Goal: Task Accomplishment & Management: Use online tool/utility

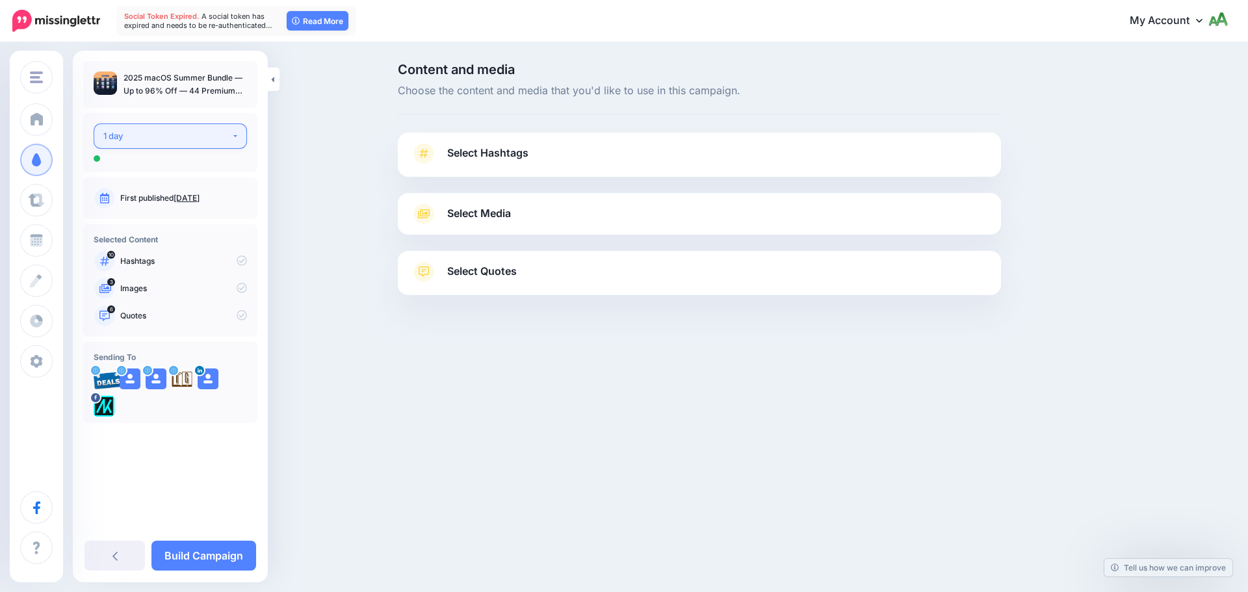
click at [199, 138] on div "1 day" at bounding box center [167, 136] width 128 height 15
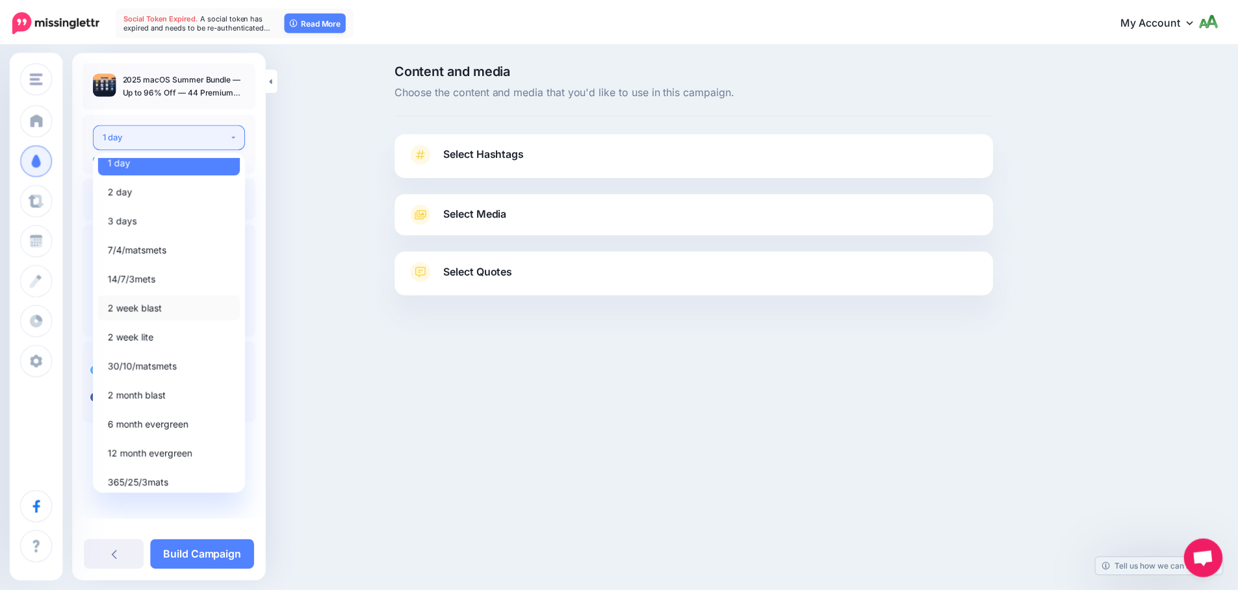
scroll to position [15, 0]
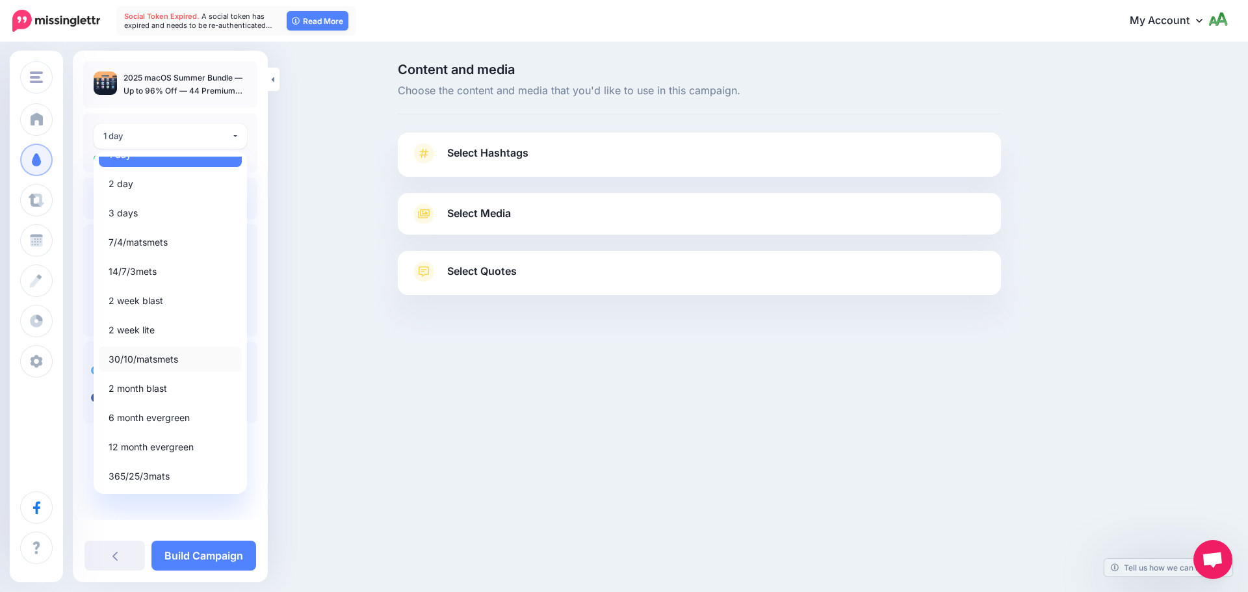
click at [139, 357] on span "30/10/matsmets" at bounding box center [144, 360] width 70 height 16
select select "*****"
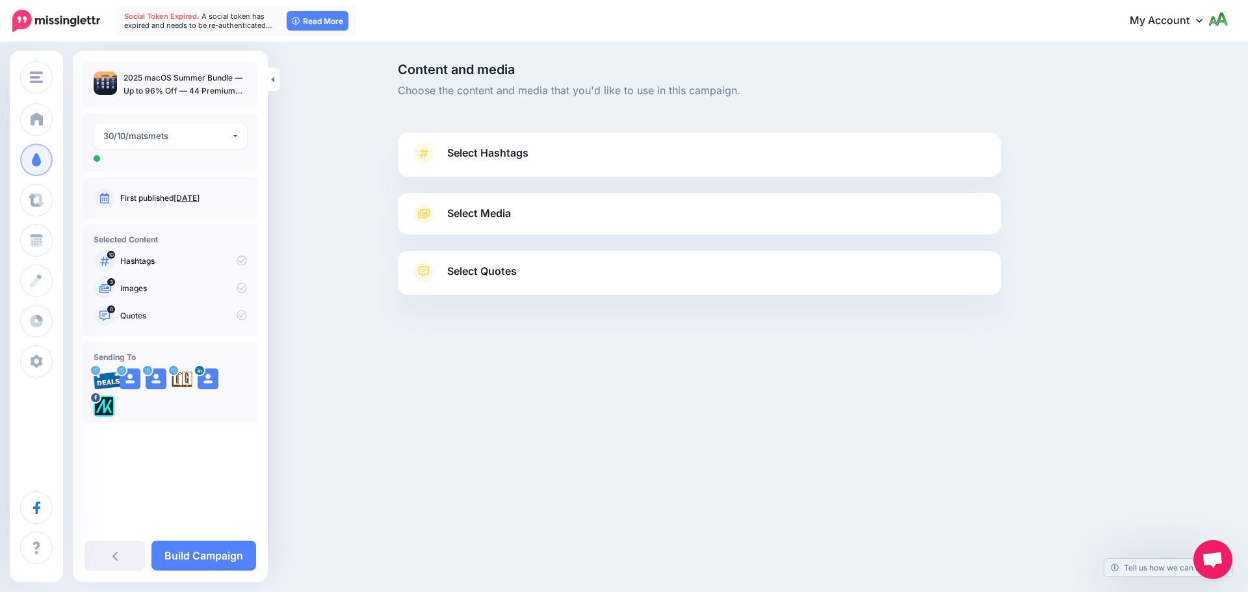
click at [484, 149] on span "Select Hashtags" at bounding box center [487, 153] width 81 height 18
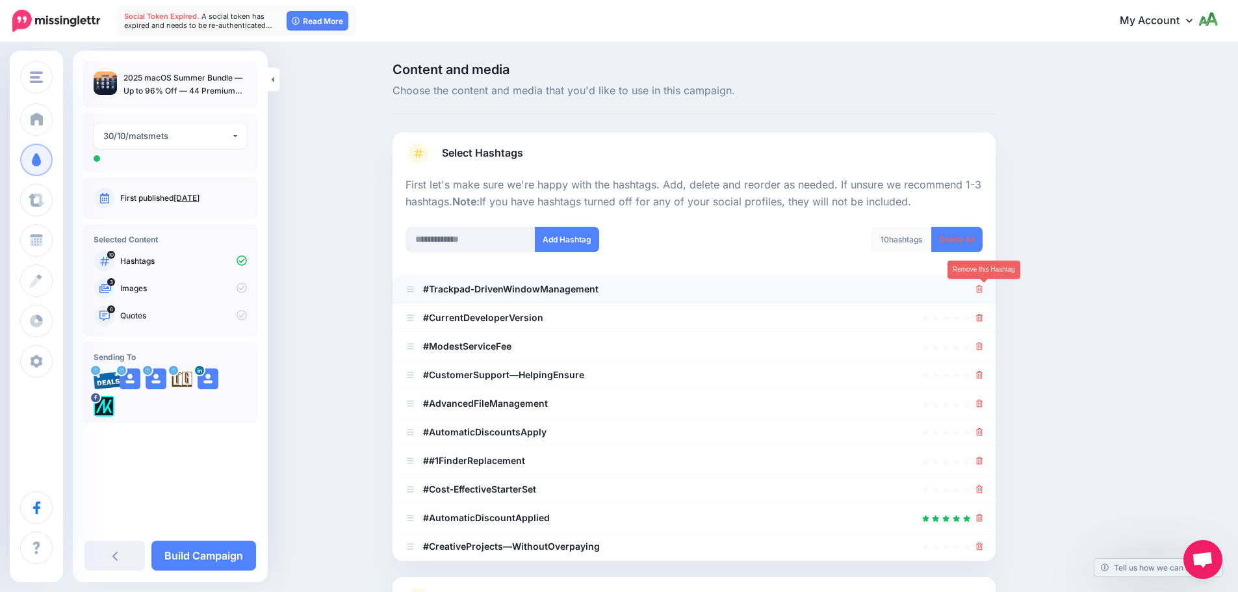
click at [982, 290] on icon at bounding box center [979, 289] width 7 height 8
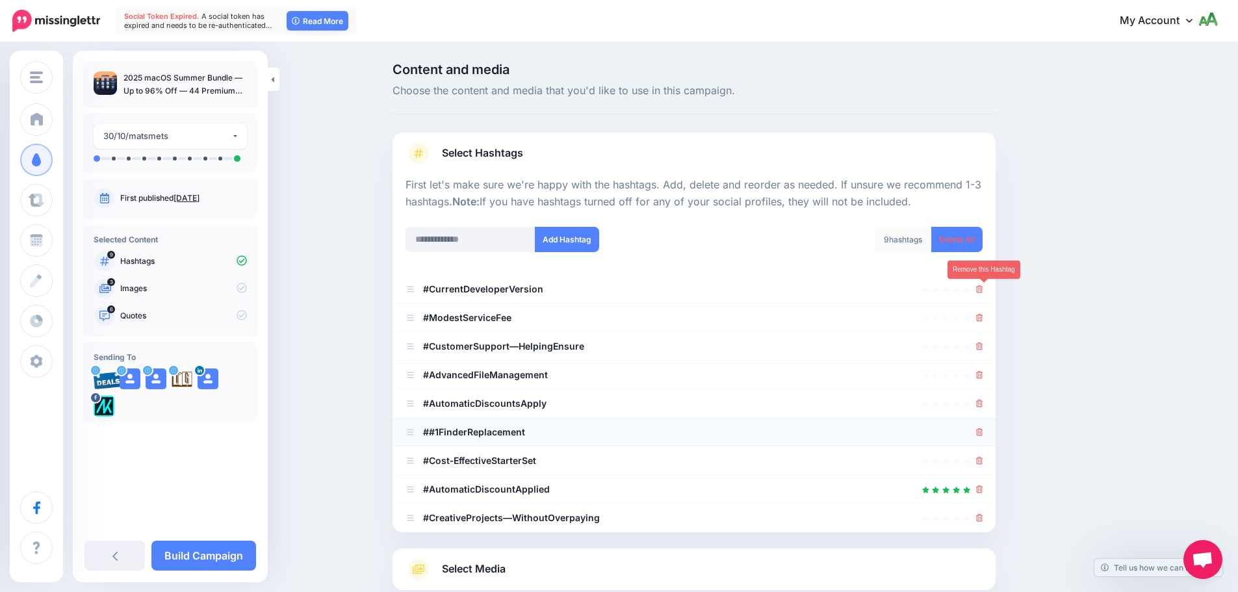
scroll to position [123, 0]
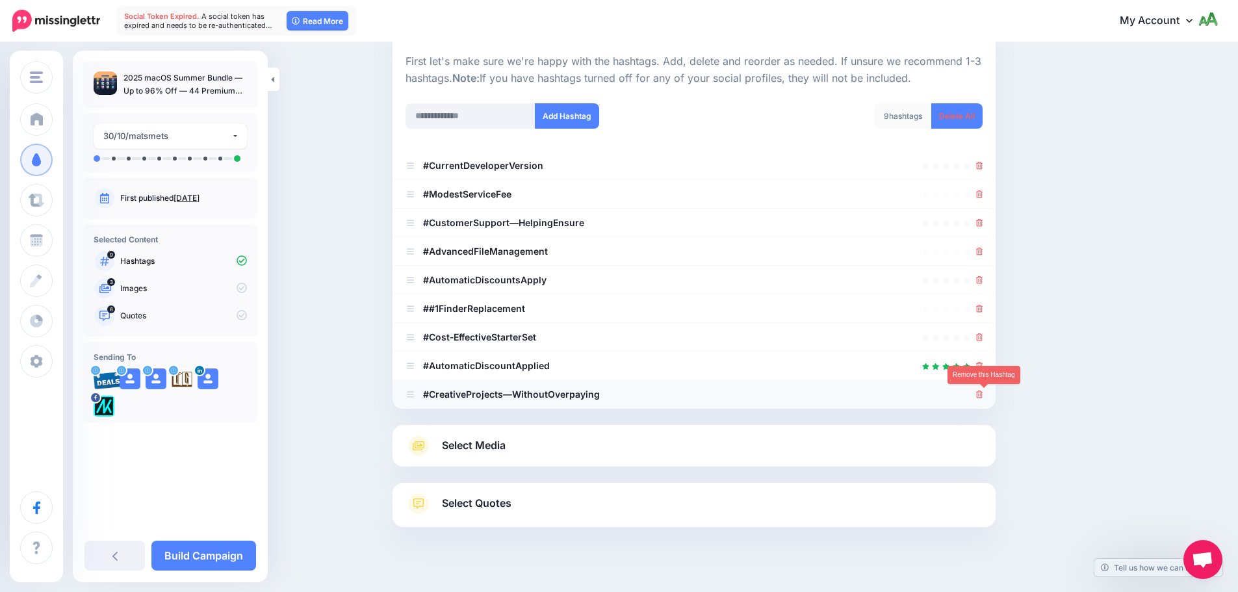
click at [983, 395] on icon at bounding box center [979, 395] width 7 height 8
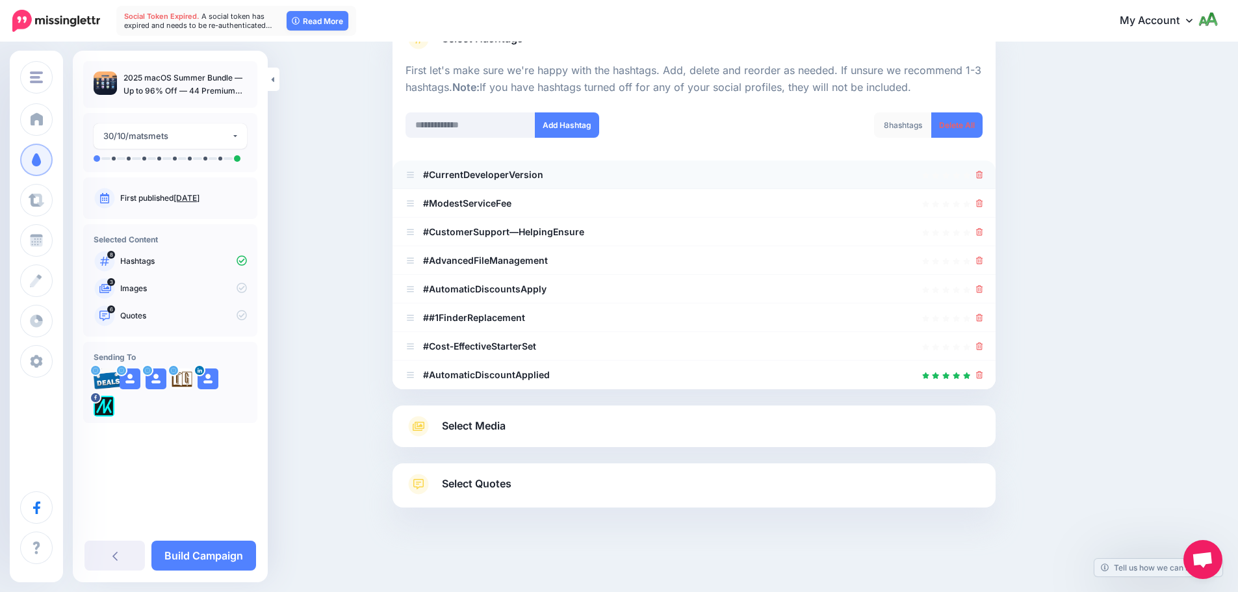
scroll to position [114, 0]
click at [983, 168] on div at bounding box center [979, 175] width 7 height 16
click at [983, 177] on icon at bounding box center [979, 175] width 7 height 8
click at [980, 203] on div at bounding box center [694, 204] width 577 height 16
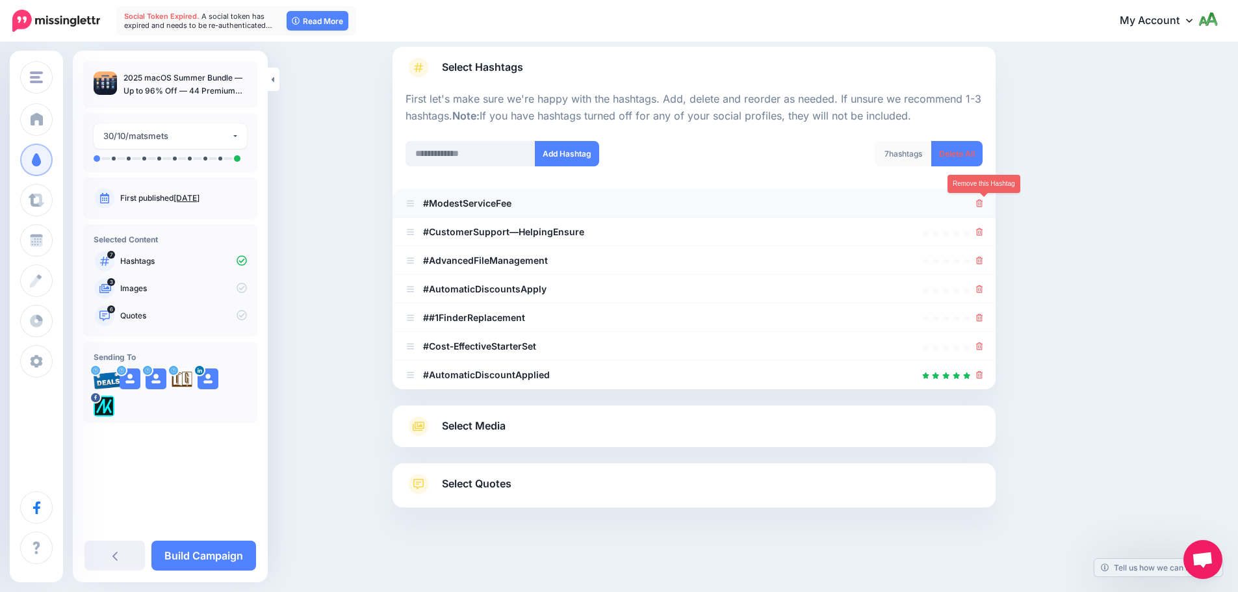
click at [983, 199] on link at bounding box center [979, 203] width 7 height 11
click at [983, 231] on icon at bounding box center [979, 232] width 7 height 8
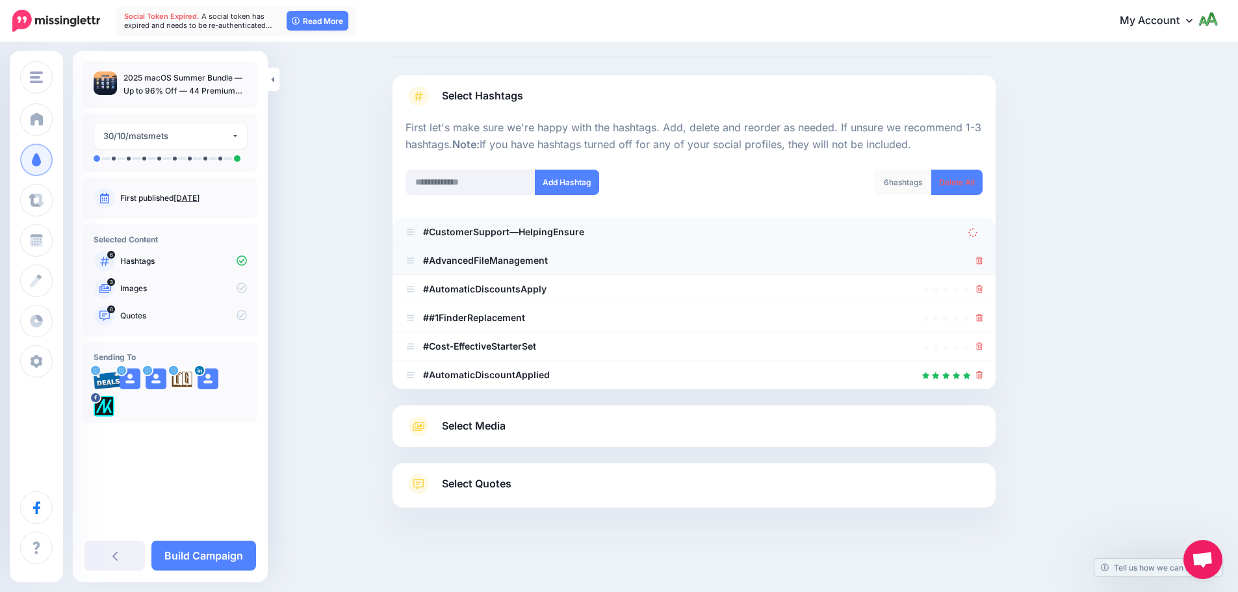
scroll to position [57, 0]
click at [981, 267] on div at bounding box center [979, 261] width 7 height 16
click at [983, 264] on icon at bounding box center [979, 261] width 7 height 8
click at [983, 289] on icon at bounding box center [979, 289] width 7 height 8
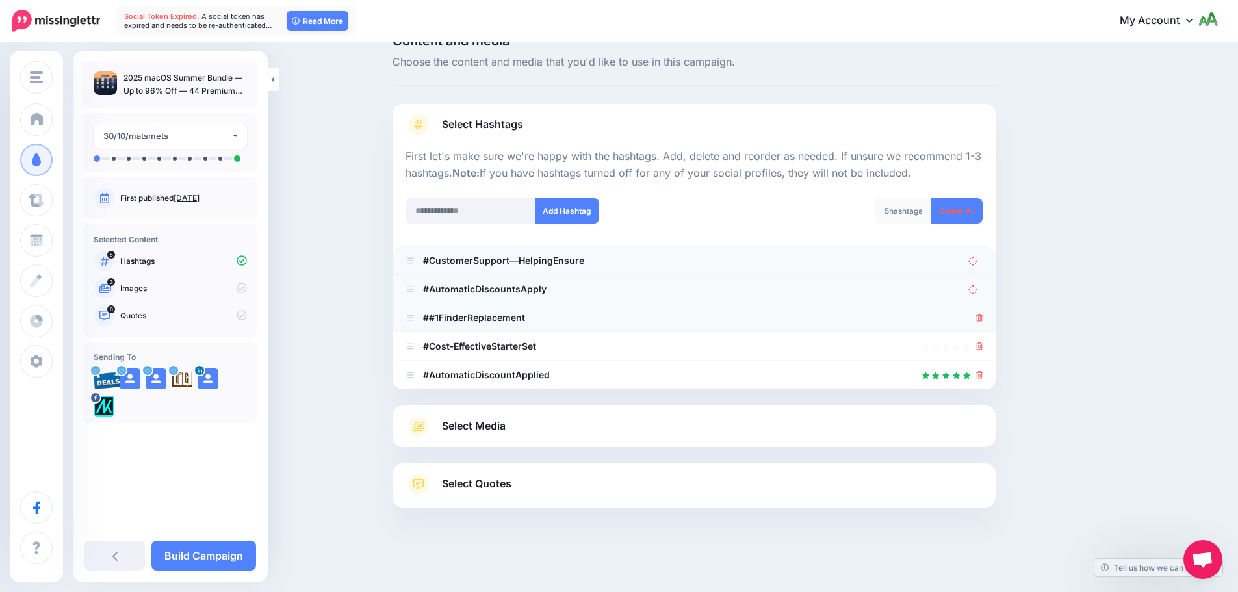
drag, startPoint x: 982, startPoint y: 317, endPoint x: 986, endPoint y: 329, distance: 12.9
click at [982, 317] on icon at bounding box center [979, 318] width 7 height 8
click at [983, 352] on div at bounding box center [979, 347] width 7 height 16
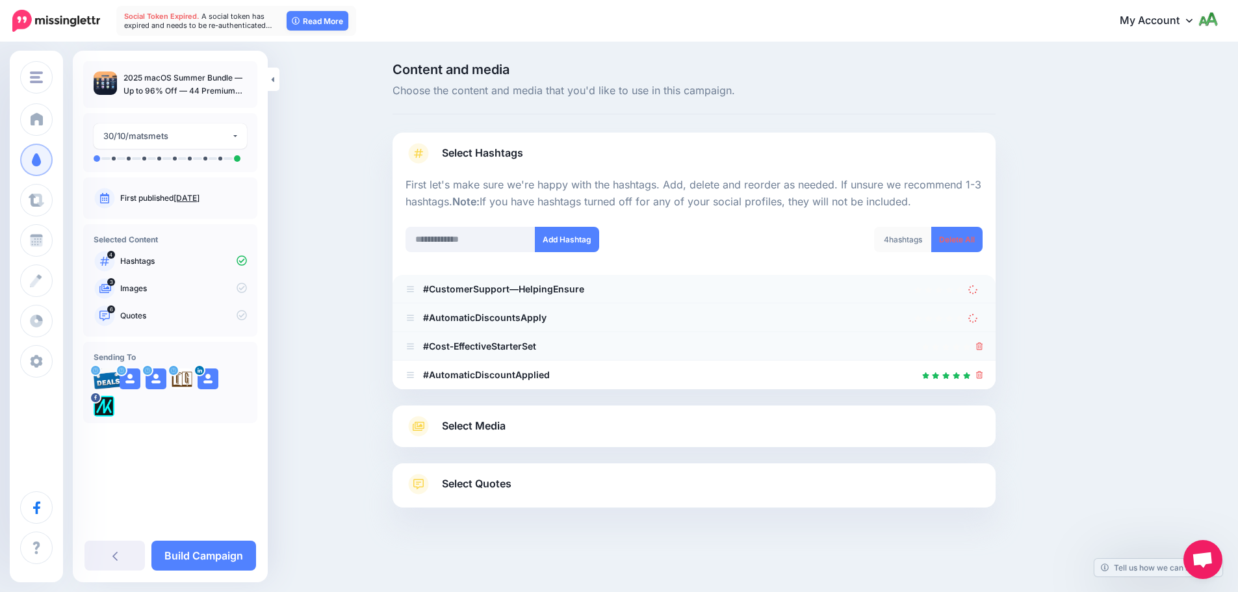
scroll to position [0, 0]
click at [985, 346] on icon at bounding box center [984, 347] width 7 height 8
drag, startPoint x: 983, startPoint y: 376, endPoint x: 787, endPoint y: 272, distance: 222.1
click at [983, 376] on icon at bounding box center [984, 375] width 7 height 8
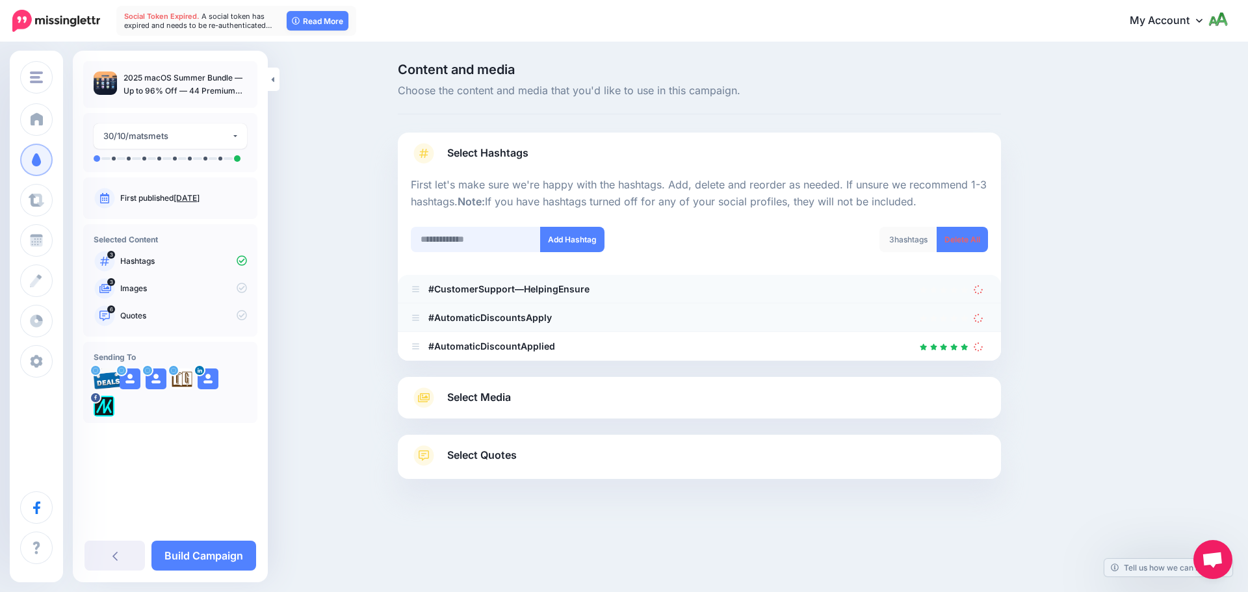
click at [519, 241] on input "text" at bounding box center [476, 239] width 130 height 25
type input "*********"
click at [560, 241] on button "Add Hashtag" at bounding box center [572, 239] width 64 height 25
click at [504, 243] on input "text" at bounding box center [476, 239] width 130 height 25
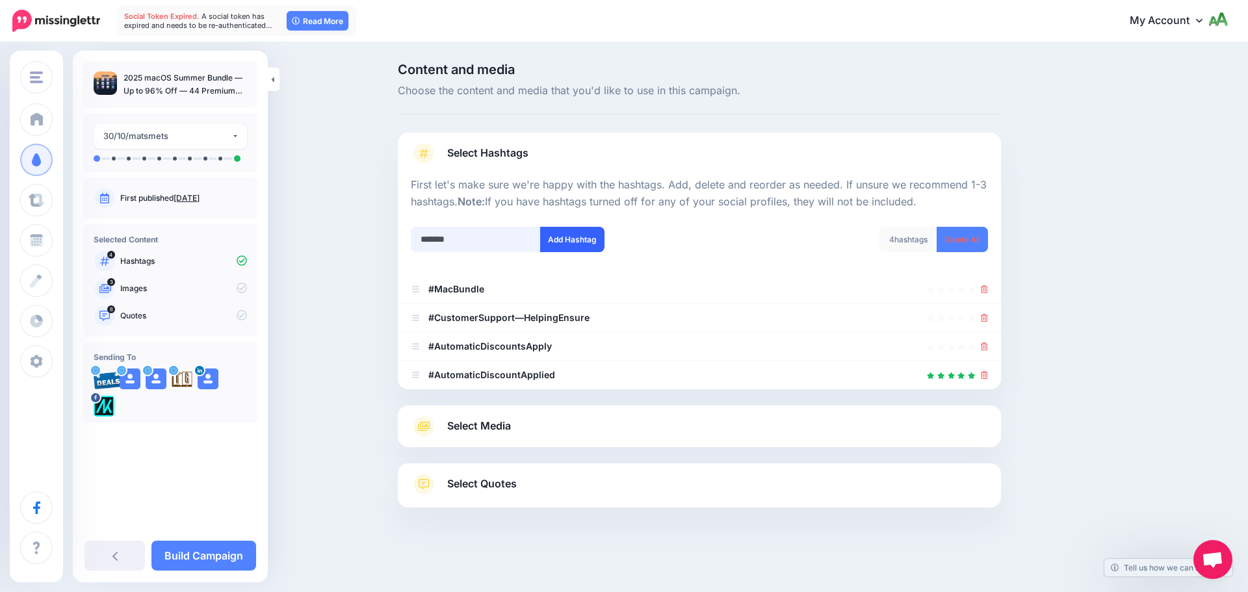
type input "*******"
click at [588, 248] on button "Add Hashtag" at bounding box center [572, 239] width 64 height 25
click at [498, 244] on input "text" at bounding box center [476, 239] width 130 height 25
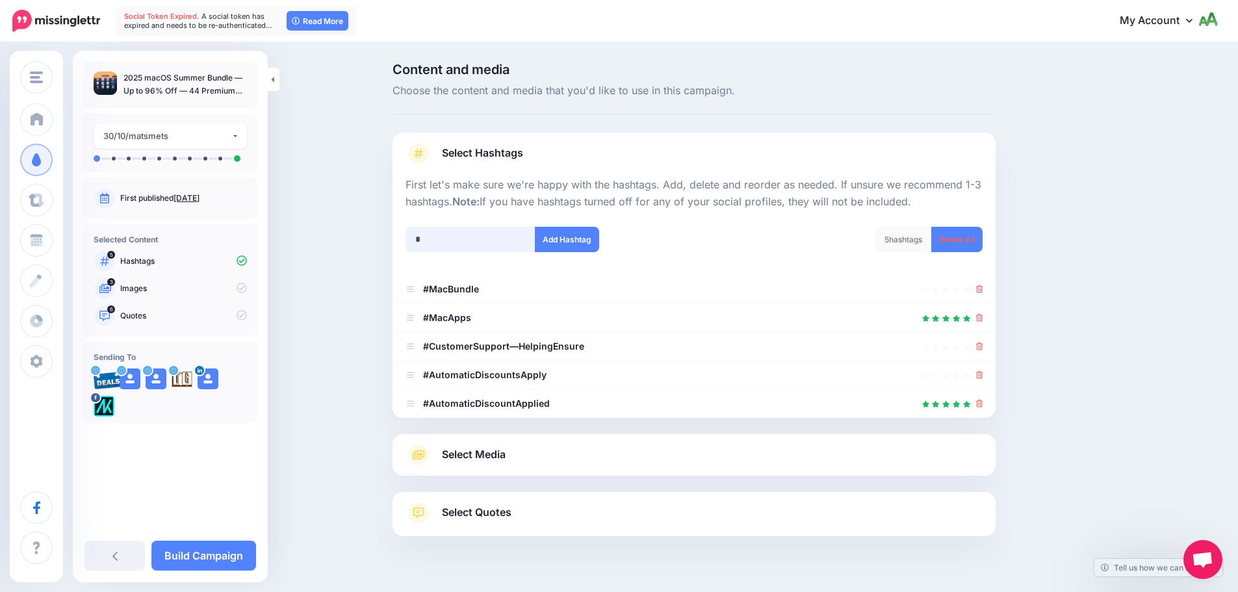
scroll to position [29, 0]
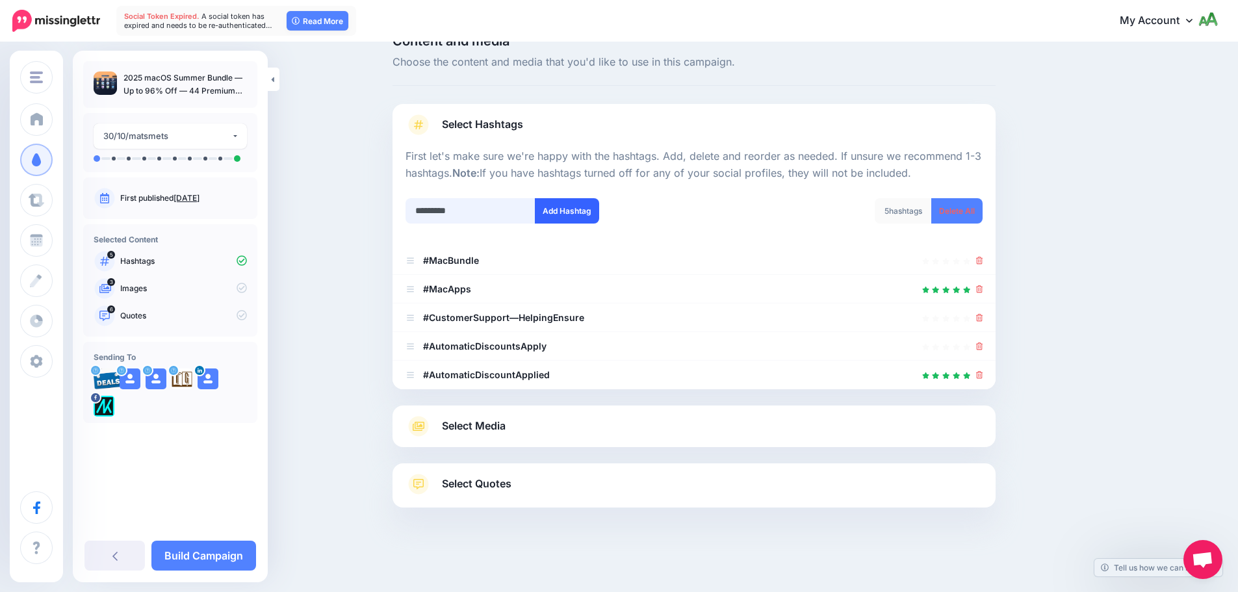
type input "*********"
click at [582, 209] on button "Add Hashtag" at bounding box center [567, 210] width 64 height 25
click at [499, 211] on input "text" at bounding box center [471, 210] width 130 height 25
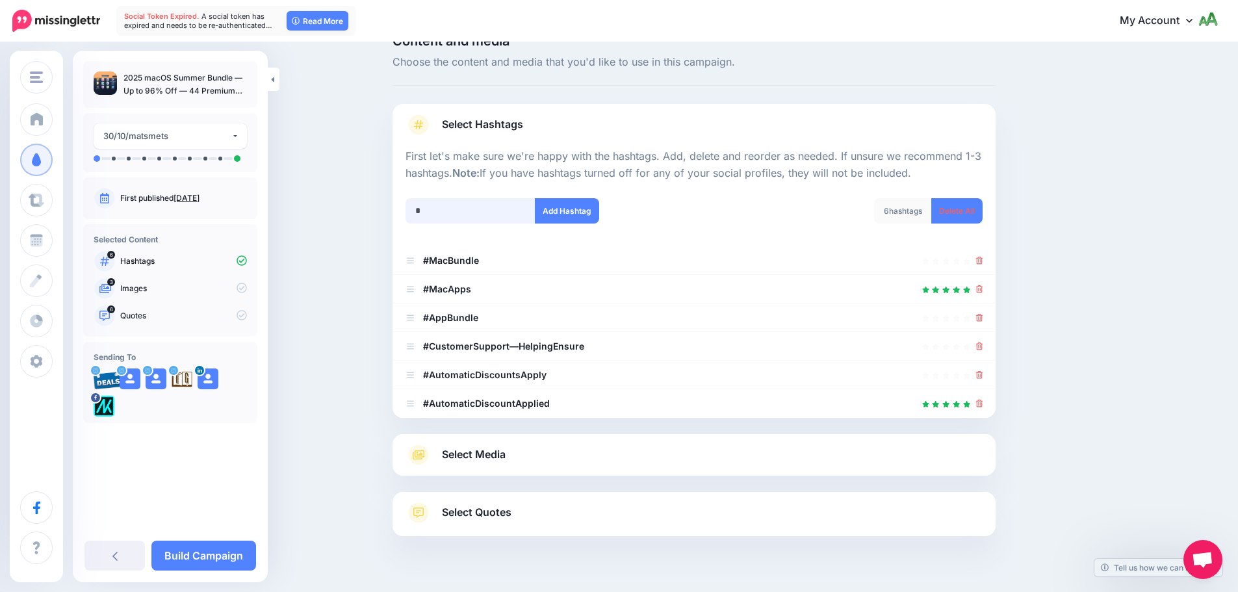
scroll to position [57, 0]
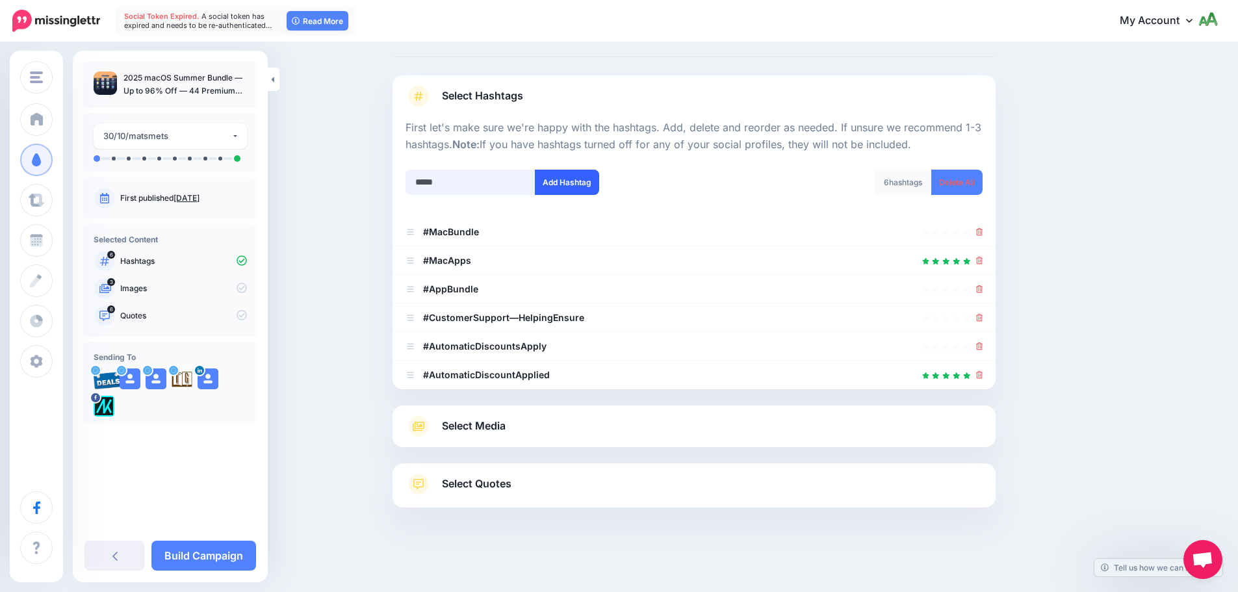
type input "*****"
click at [569, 192] on button "Add Hashtag" at bounding box center [567, 182] width 64 height 25
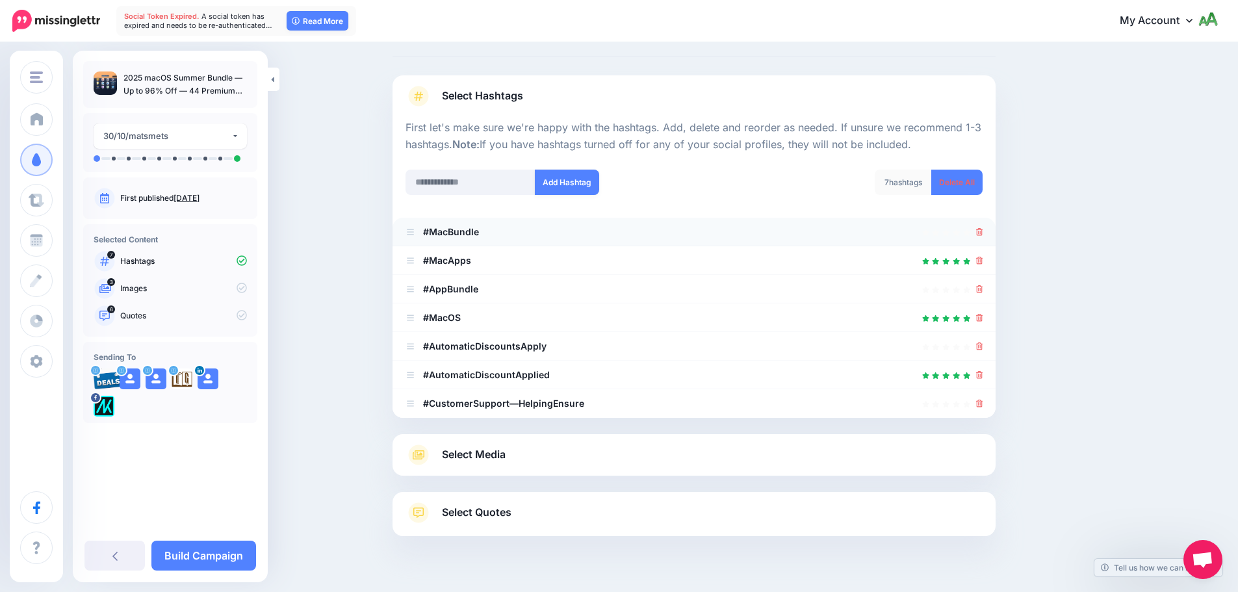
scroll to position [86, 0]
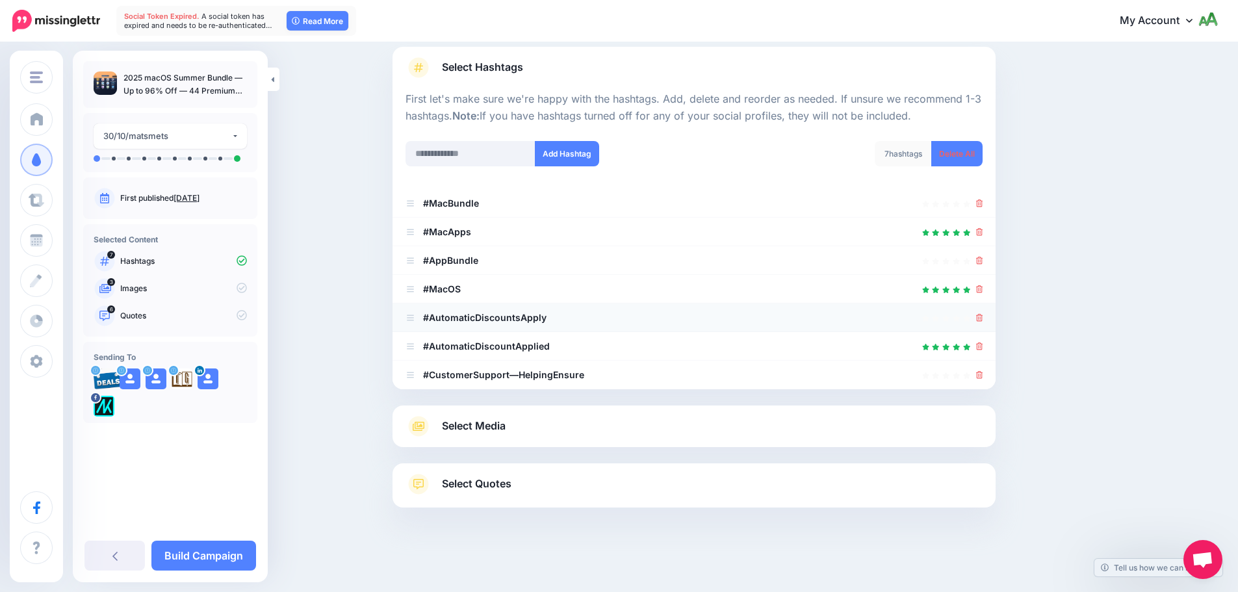
click at [982, 316] on icon at bounding box center [979, 318] width 7 height 8
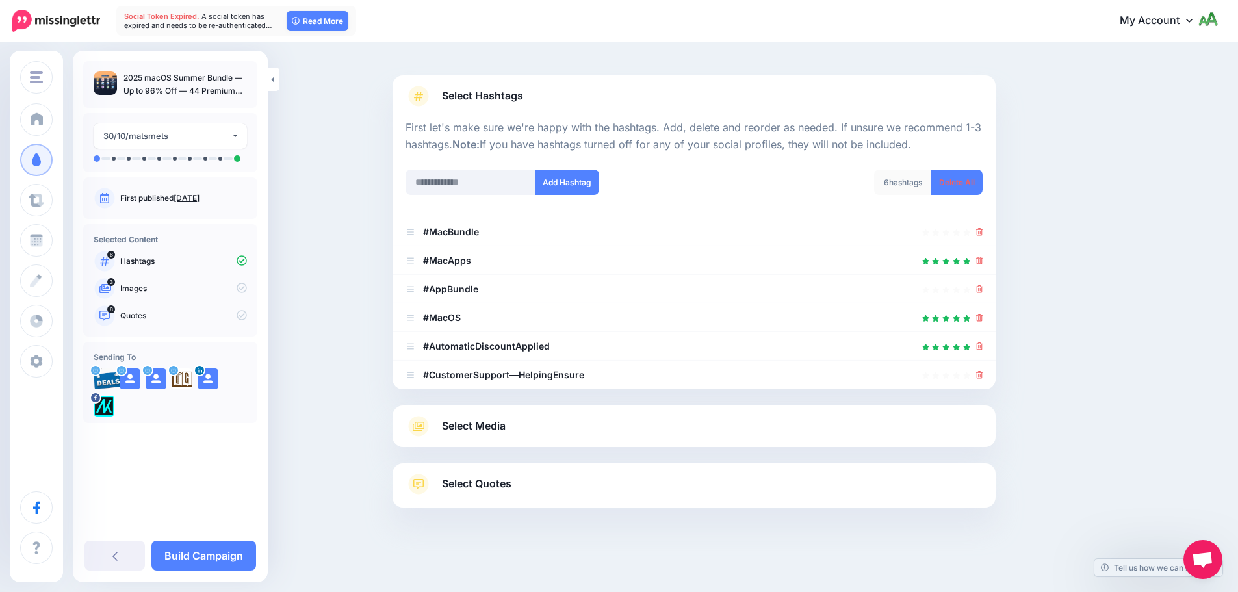
scroll to position [57, 0]
click at [981, 375] on icon at bounding box center [979, 375] width 7 height 8
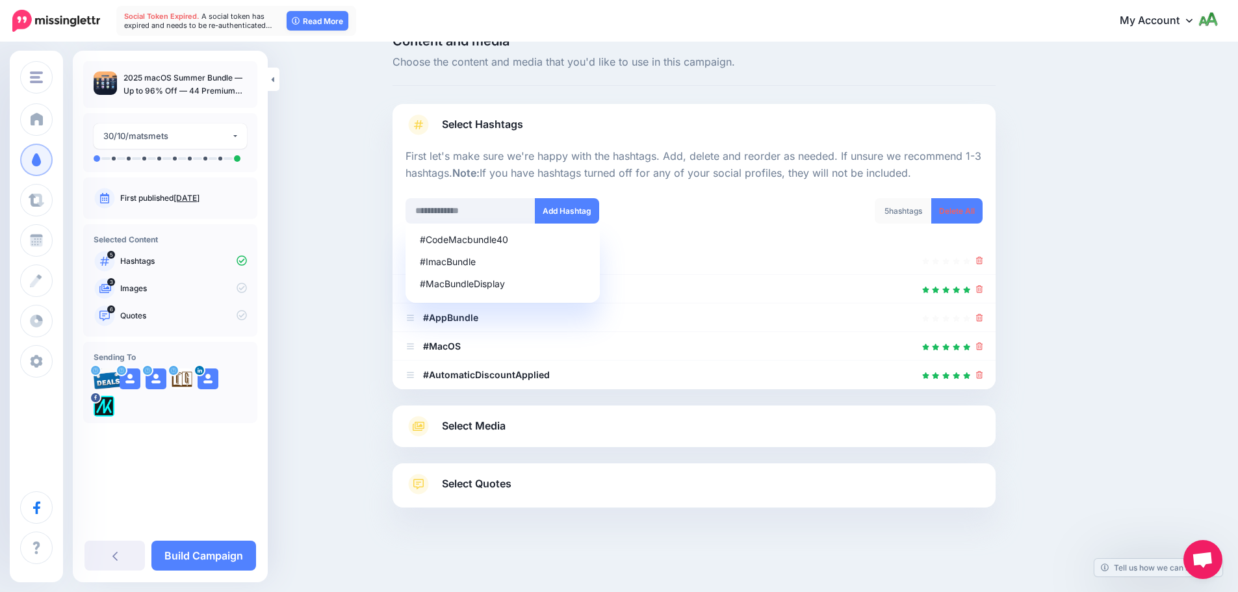
scroll to position [29, 0]
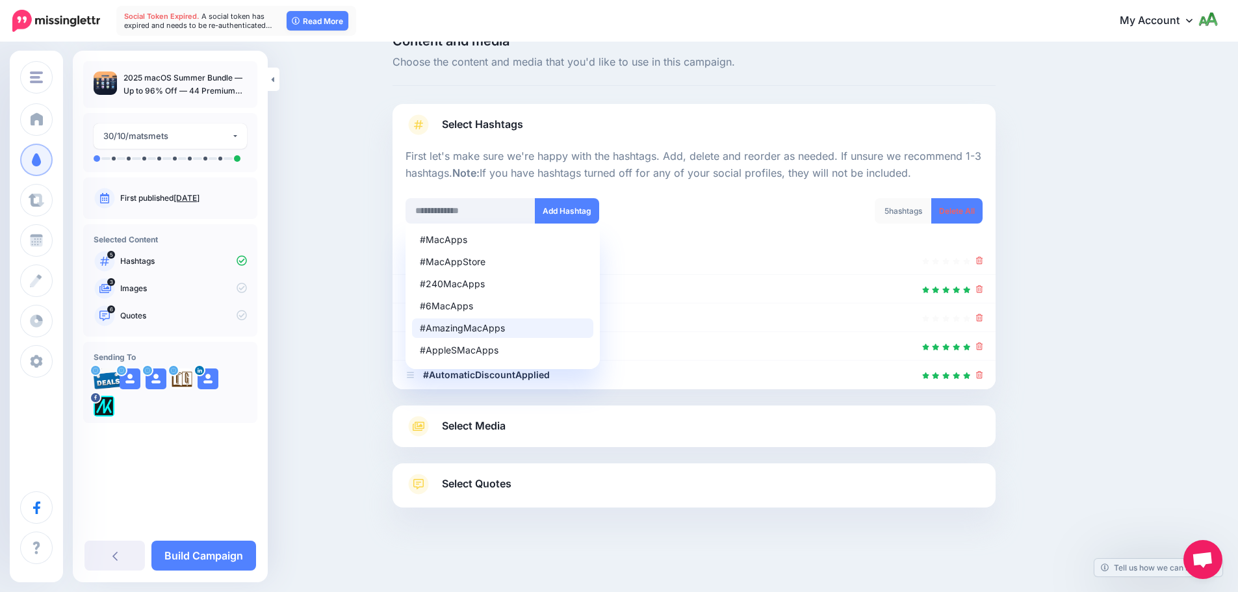
click at [491, 326] on div "#AmazingMacApps" at bounding box center [503, 328] width 166 height 9
type input "**********"
click at [563, 207] on button "Add Hashtag" at bounding box center [567, 210] width 64 height 25
click at [555, 437] on div "Select Media Next, let's make sure we have the best media for this campaign. De…" at bounding box center [694, 427] width 603 height 42
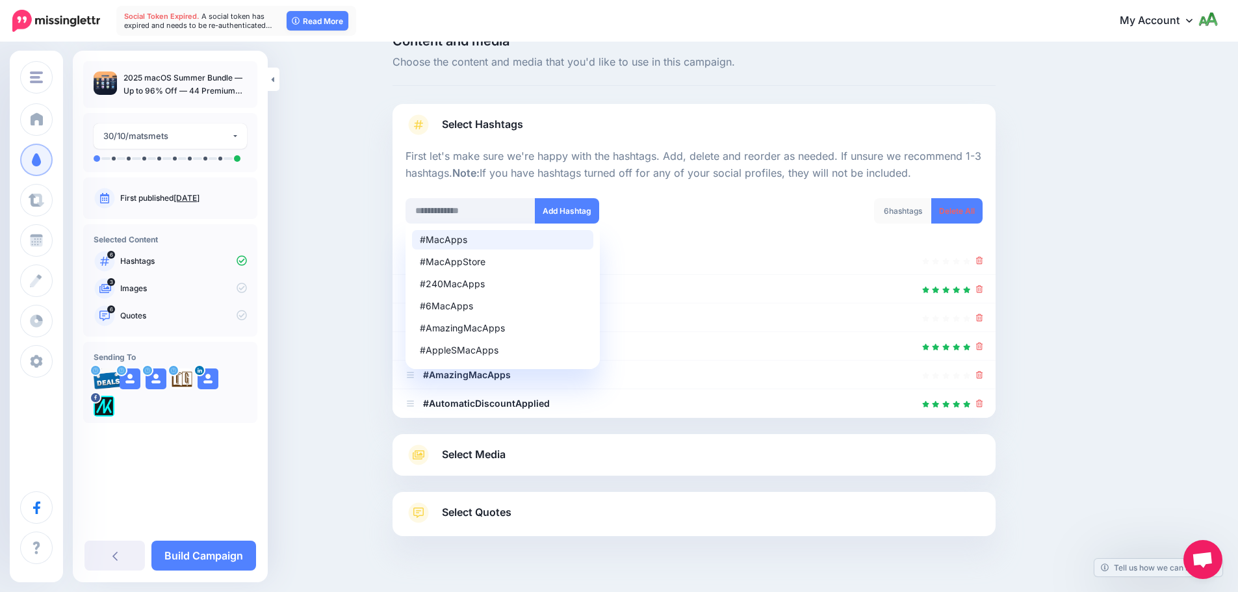
scroll to position [57, 0]
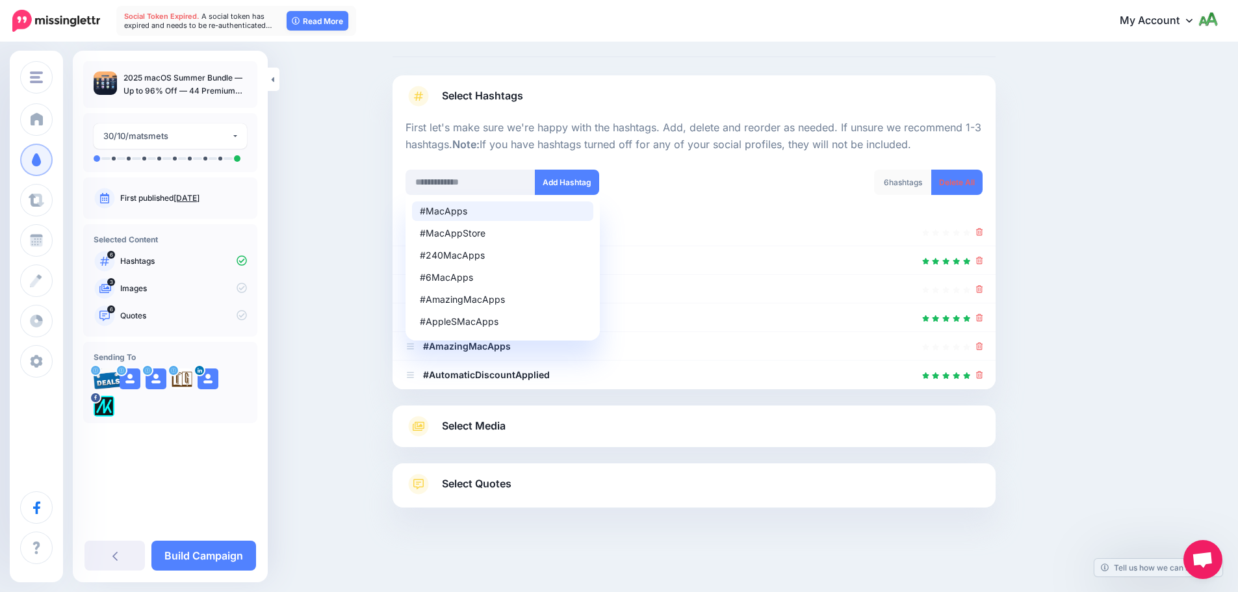
click at [584, 430] on link "Select Media" at bounding box center [694, 426] width 577 height 21
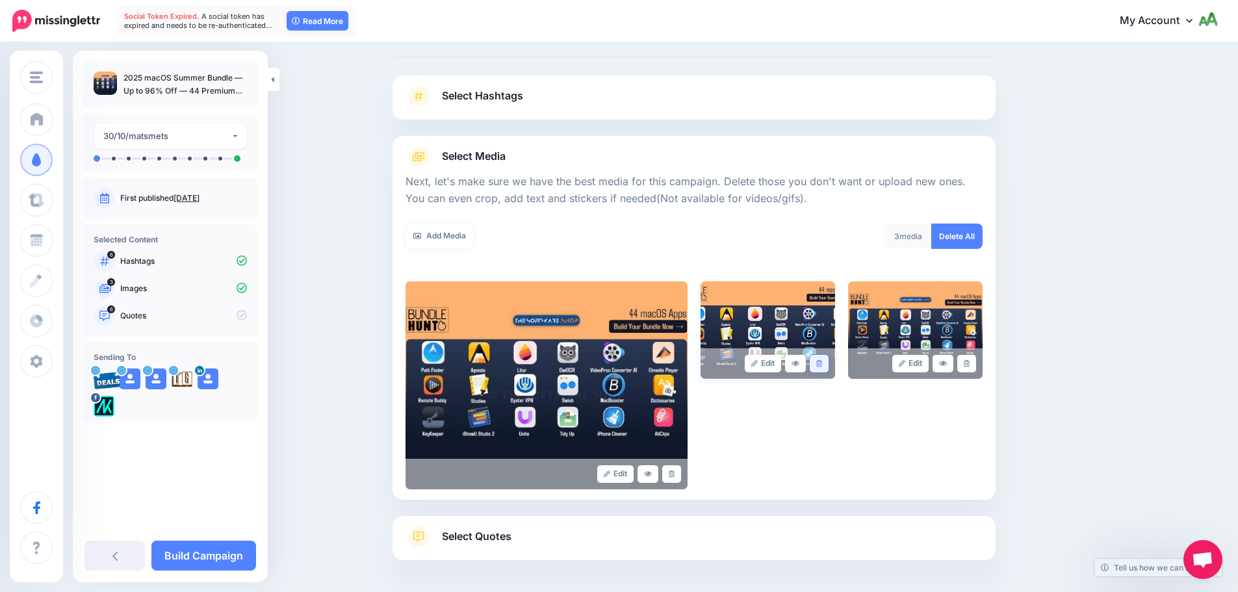
click at [822, 369] on link at bounding box center [819, 364] width 19 height 18
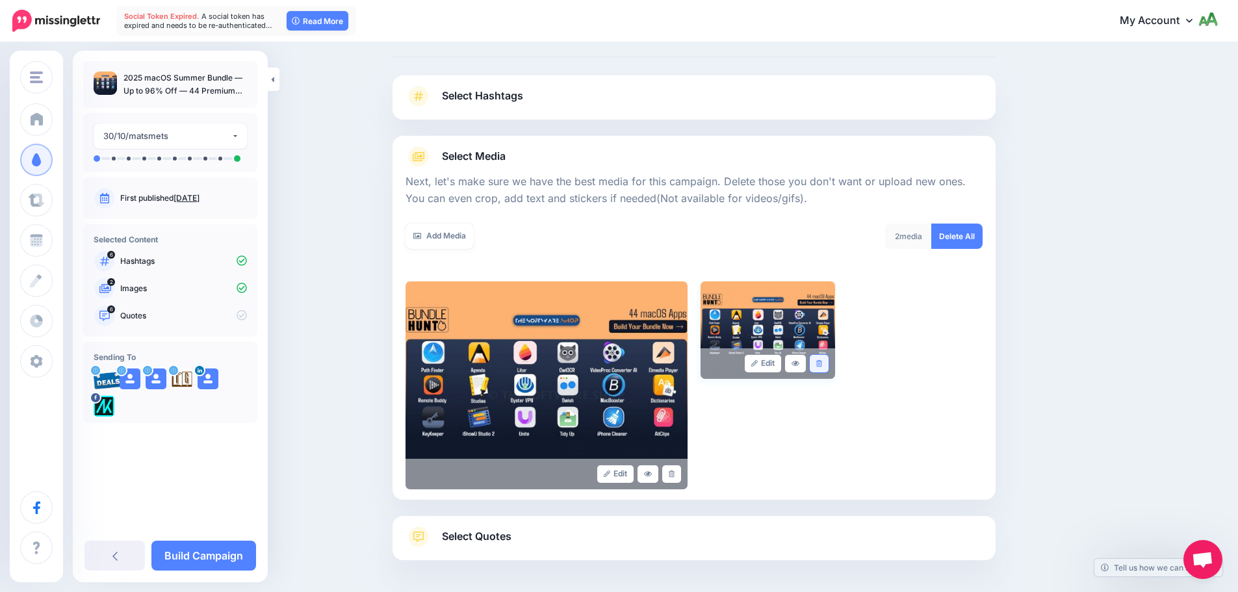
click at [829, 367] on link at bounding box center [819, 364] width 19 height 18
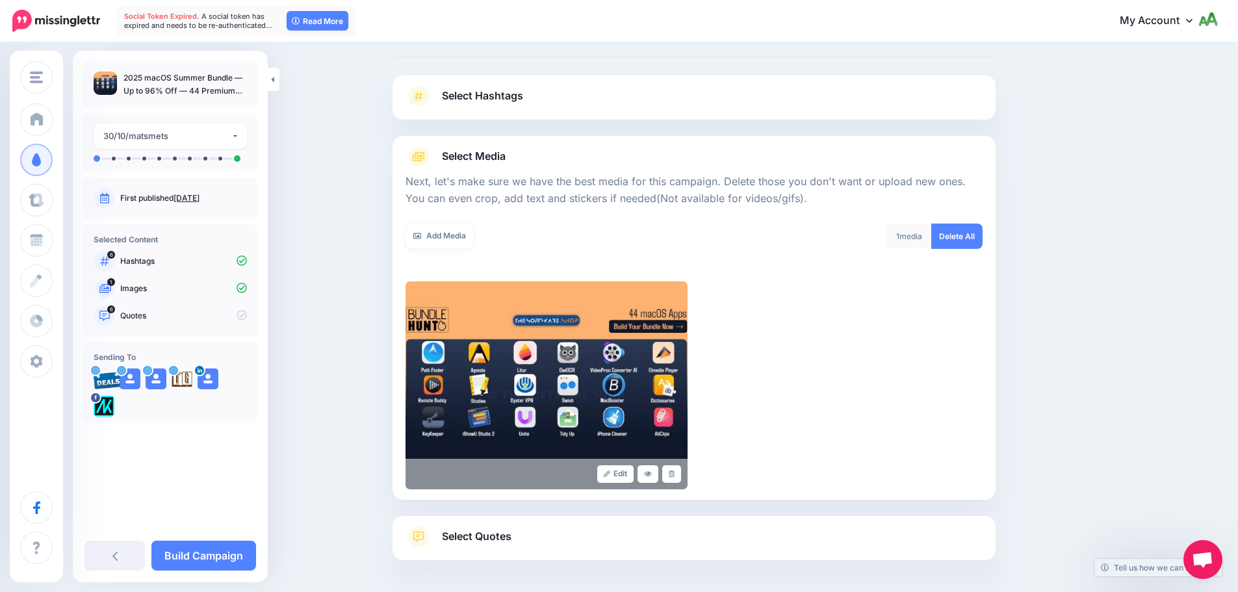
click at [505, 530] on span "Select Quotes" at bounding box center [477, 537] width 70 height 18
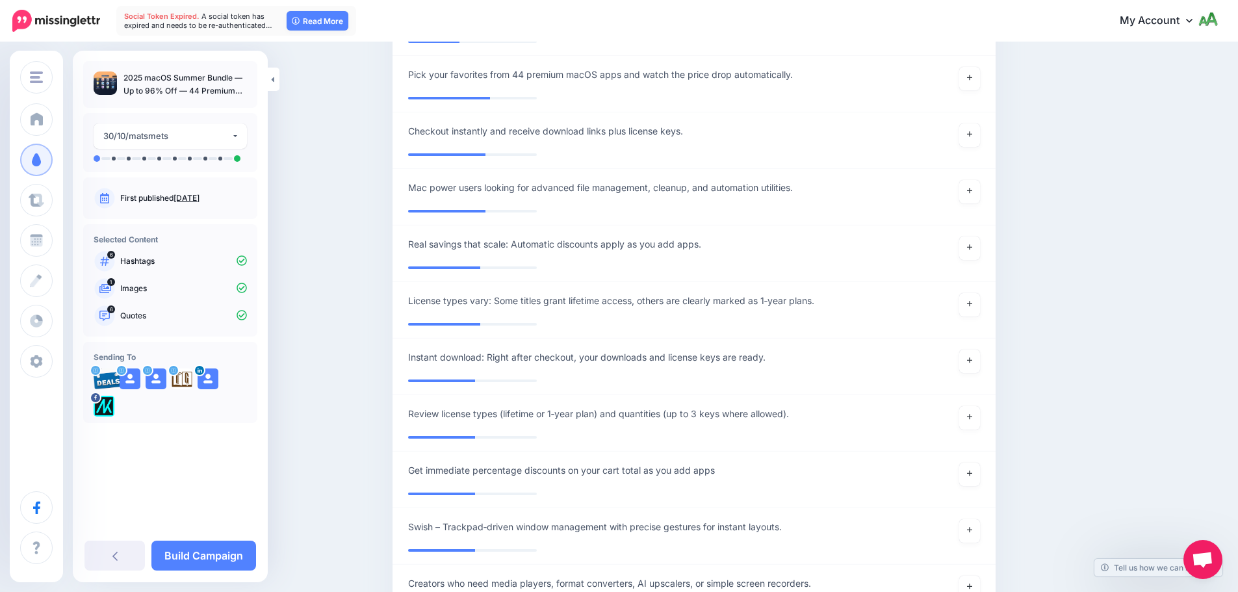
scroll to position [1032, 0]
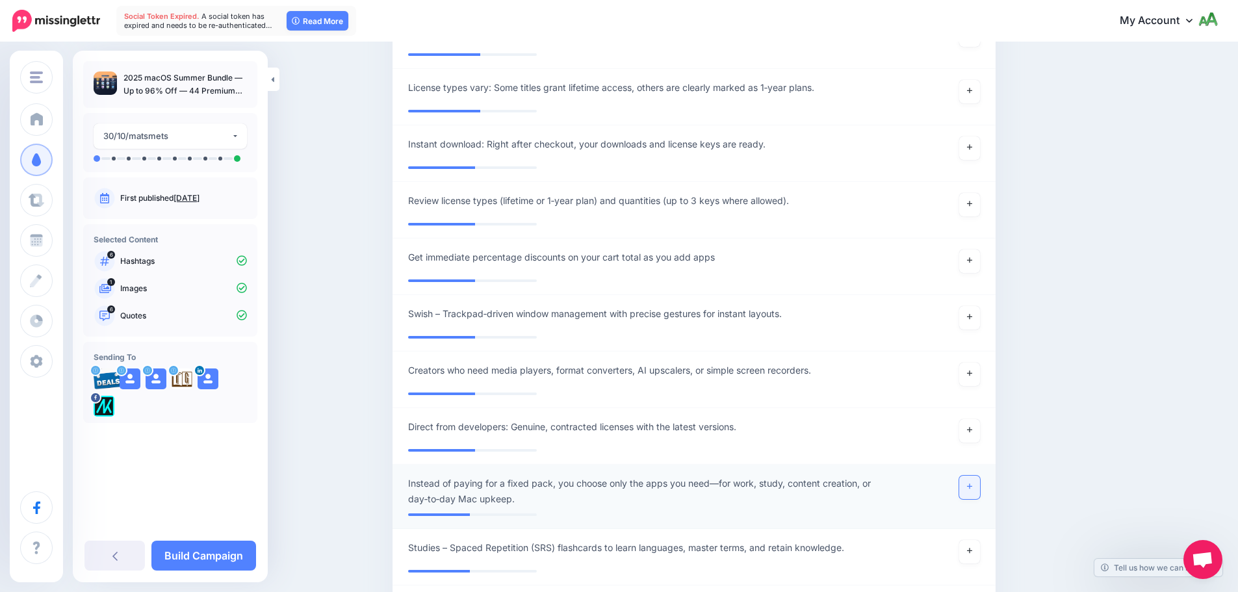
click at [972, 486] on icon at bounding box center [969, 486] width 5 height 7
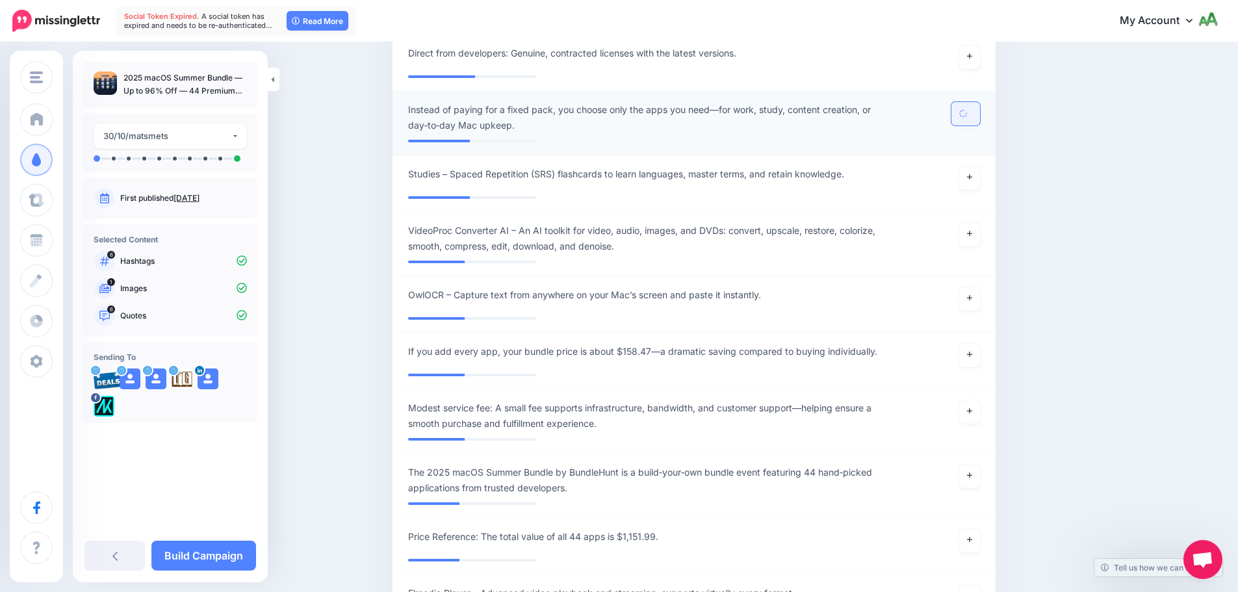
scroll to position [1422, 0]
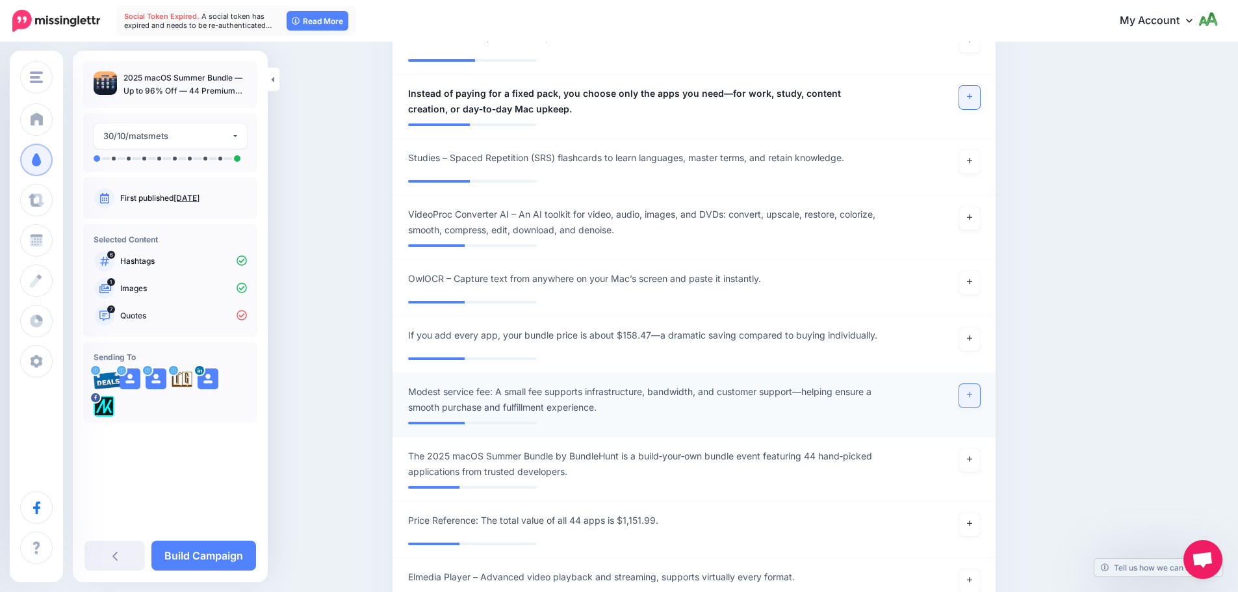
click at [976, 400] on link at bounding box center [969, 395] width 21 height 23
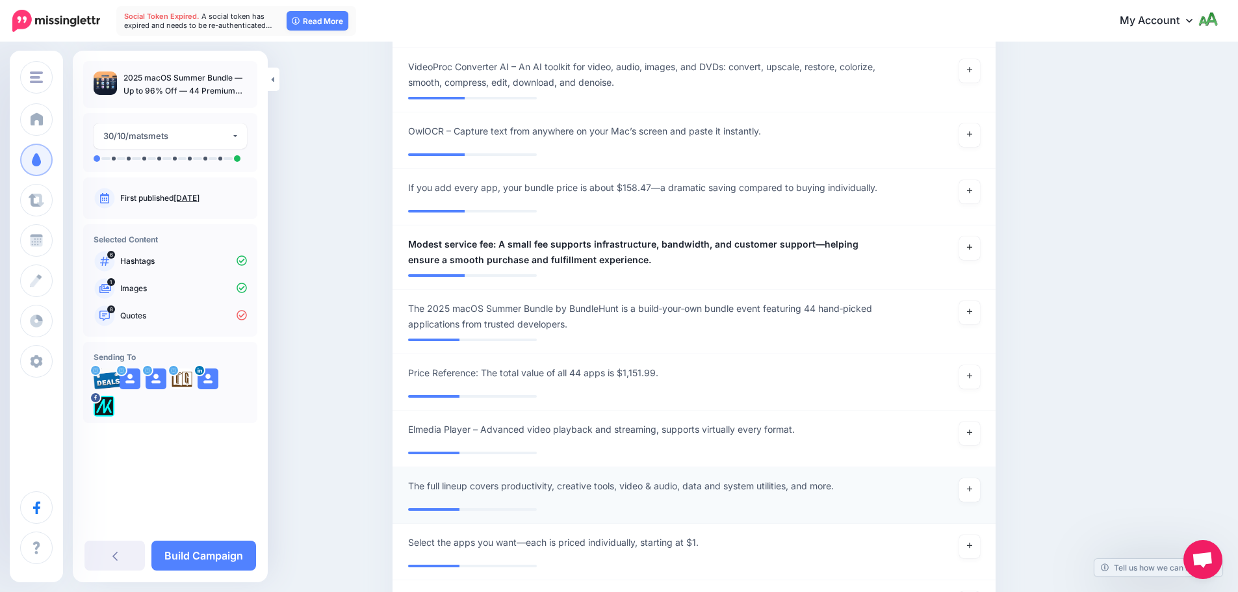
scroll to position [1617, 0]
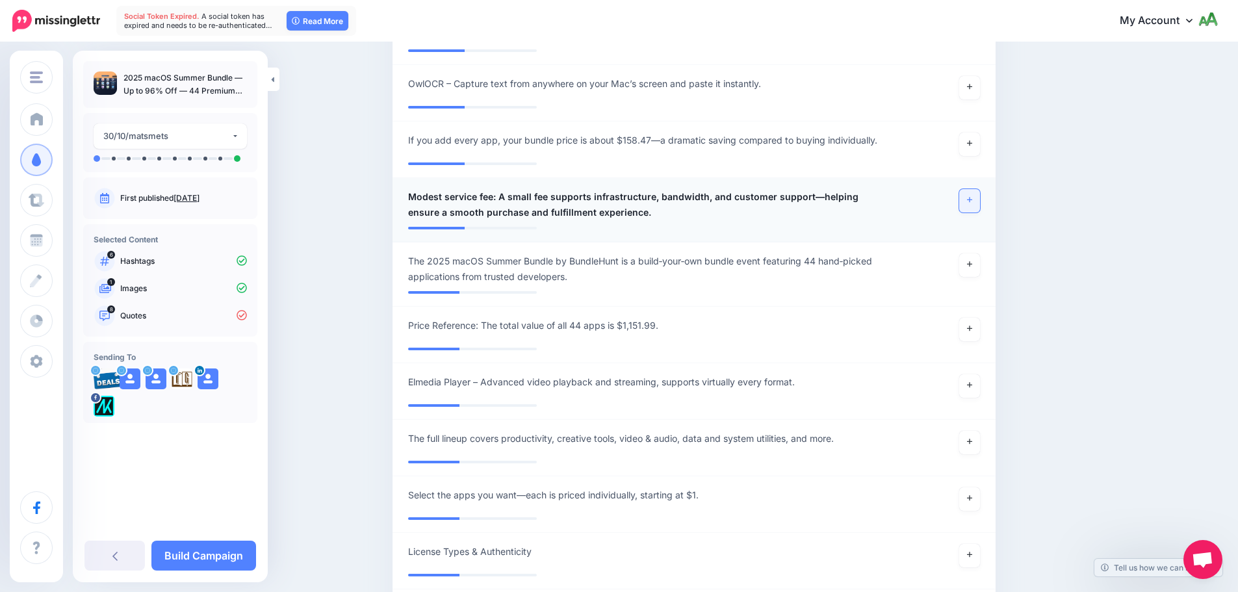
click at [970, 204] on link at bounding box center [969, 200] width 21 height 23
click at [971, 201] on link at bounding box center [969, 200] width 21 height 23
click at [972, 270] on link at bounding box center [969, 264] width 21 height 23
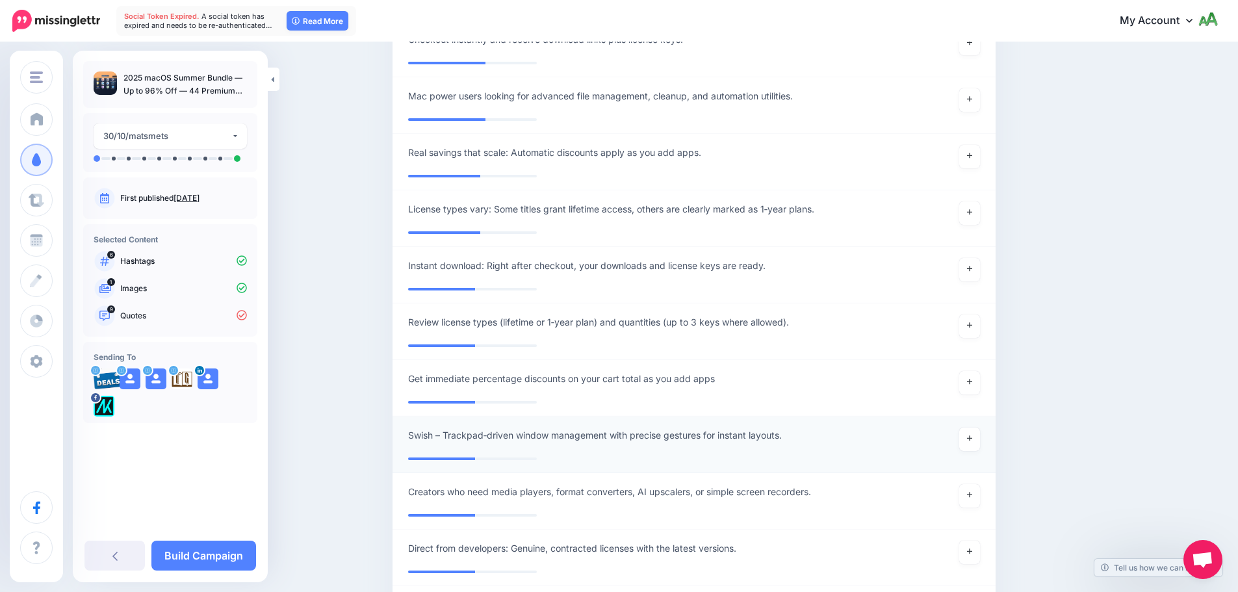
scroll to position [837, 0]
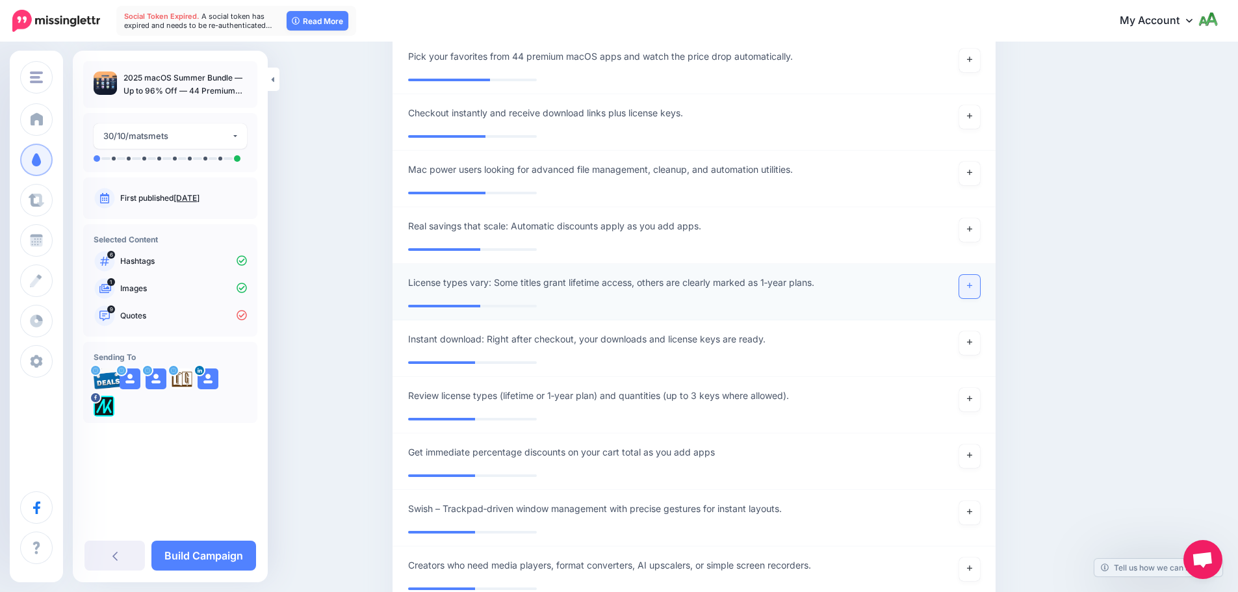
click at [972, 286] on icon at bounding box center [969, 285] width 5 height 5
click at [978, 222] on link at bounding box center [969, 229] width 21 height 23
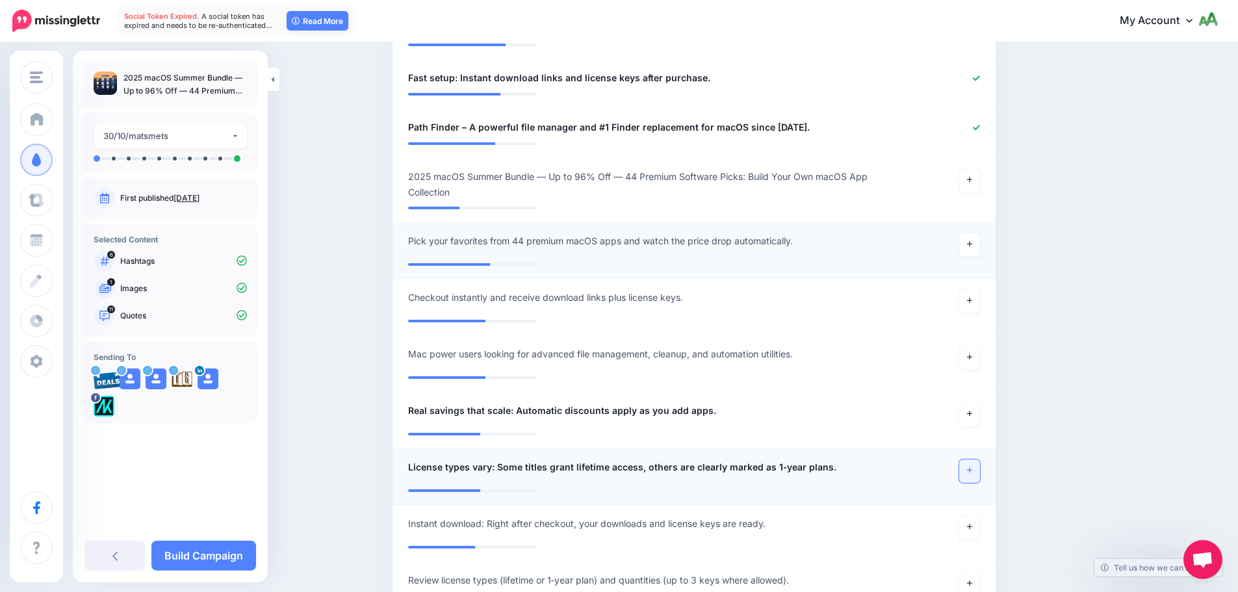
scroll to position [642, 0]
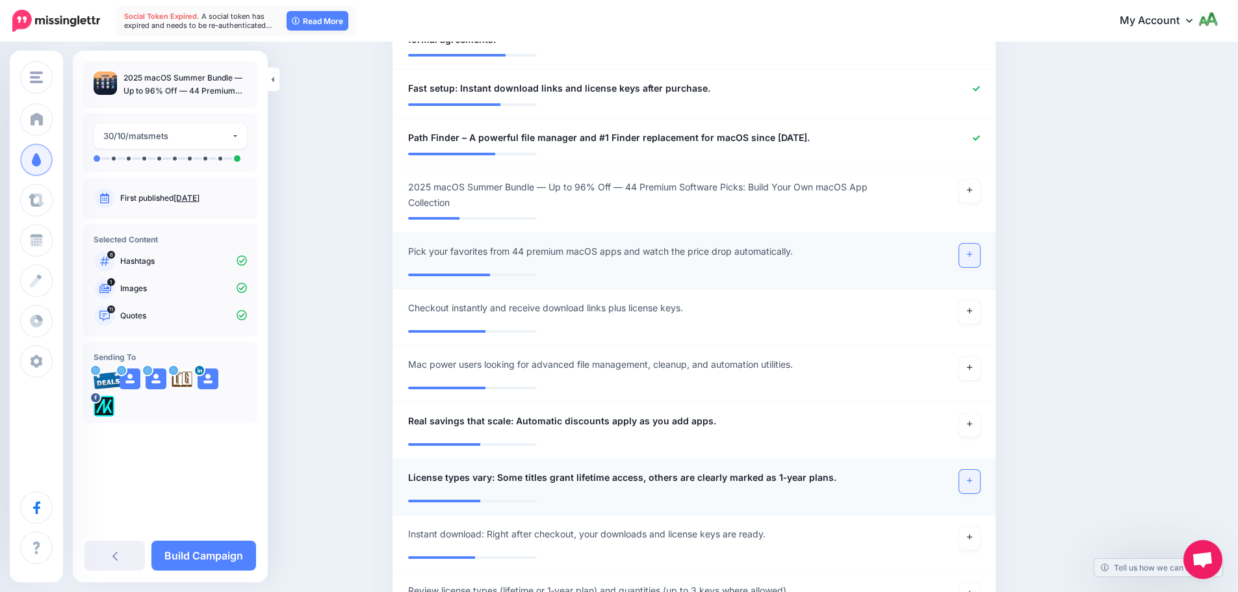
click at [972, 251] on icon at bounding box center [969, 254] width 5 height 7
click at [978, 192] on link at bounding box center [969, 190] width 21 height 23
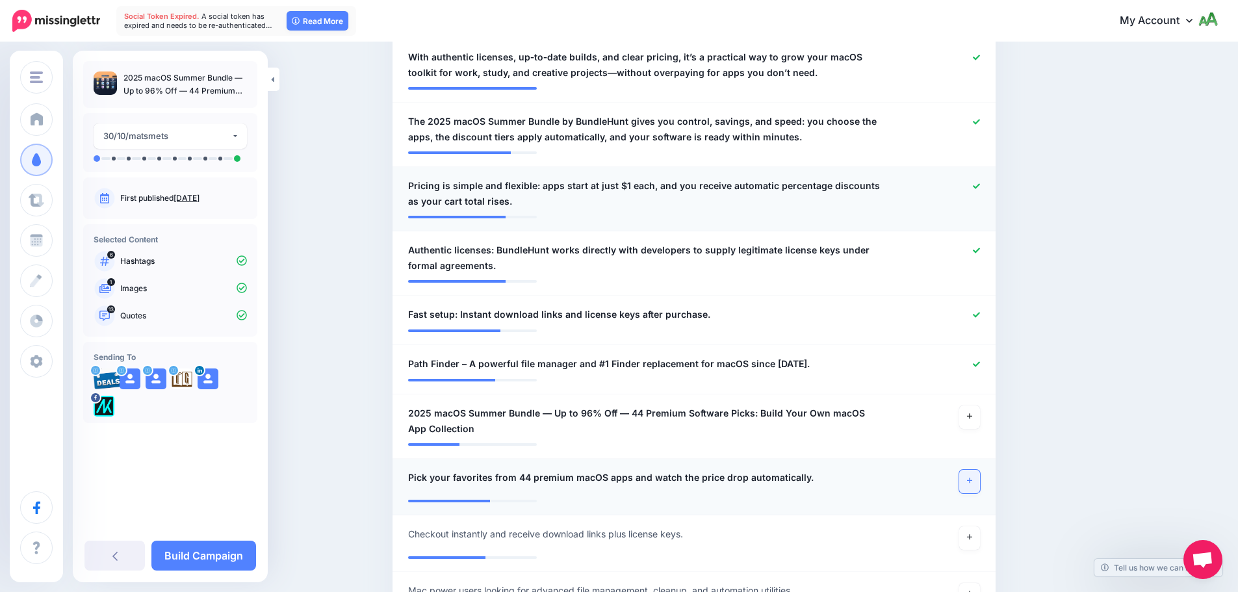
scroll to position [447, 0]
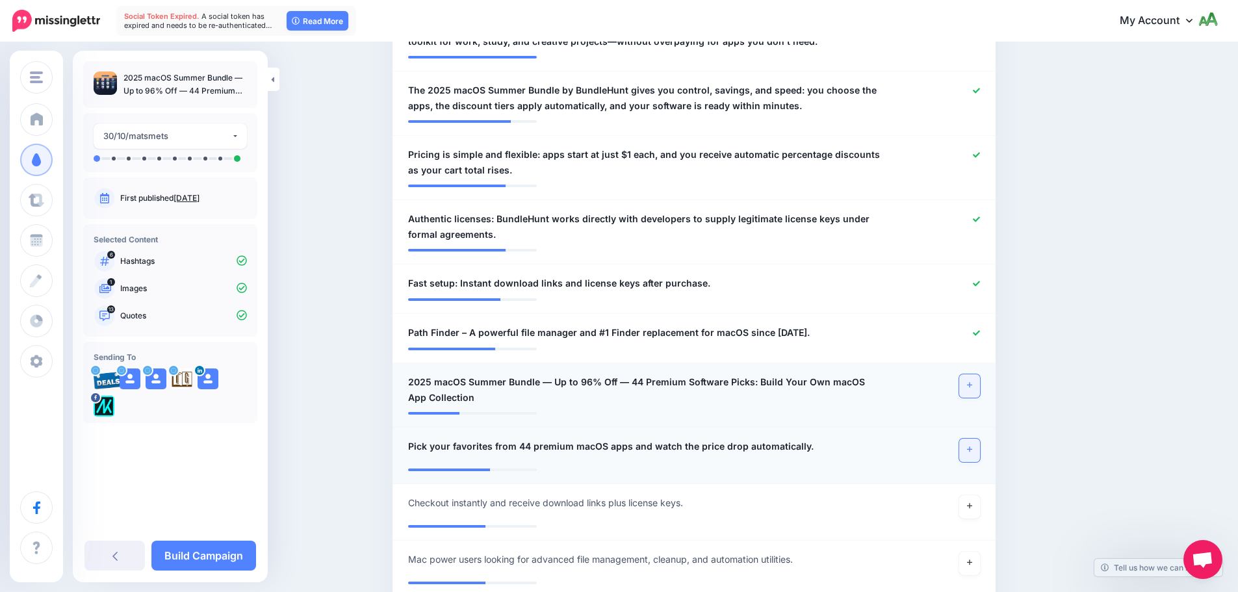
click at [972, 388] on icon at bounding box center [969, 385] width 5 height 7
click at [892, 393] on div "**********" at bounding box center [644, 389] width 493 height 31
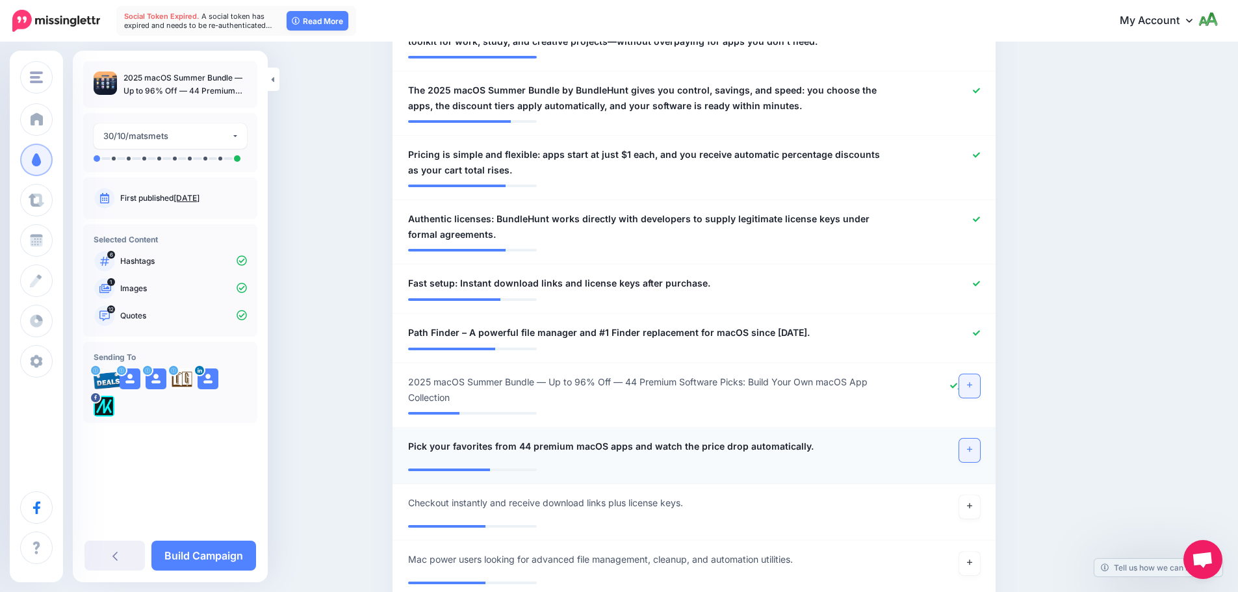
click at [957, 385] on icon at bounding box center [953, 385] width 7 height 7
click at [973, 389] on link at bounding box center [969, 385] width 21 height 23
click at [972, 448] on icon at bounding box center [969, 449] width 5 height 5
click at [972, 451] on icon at bounding box center [969, 449] width 5 height 7
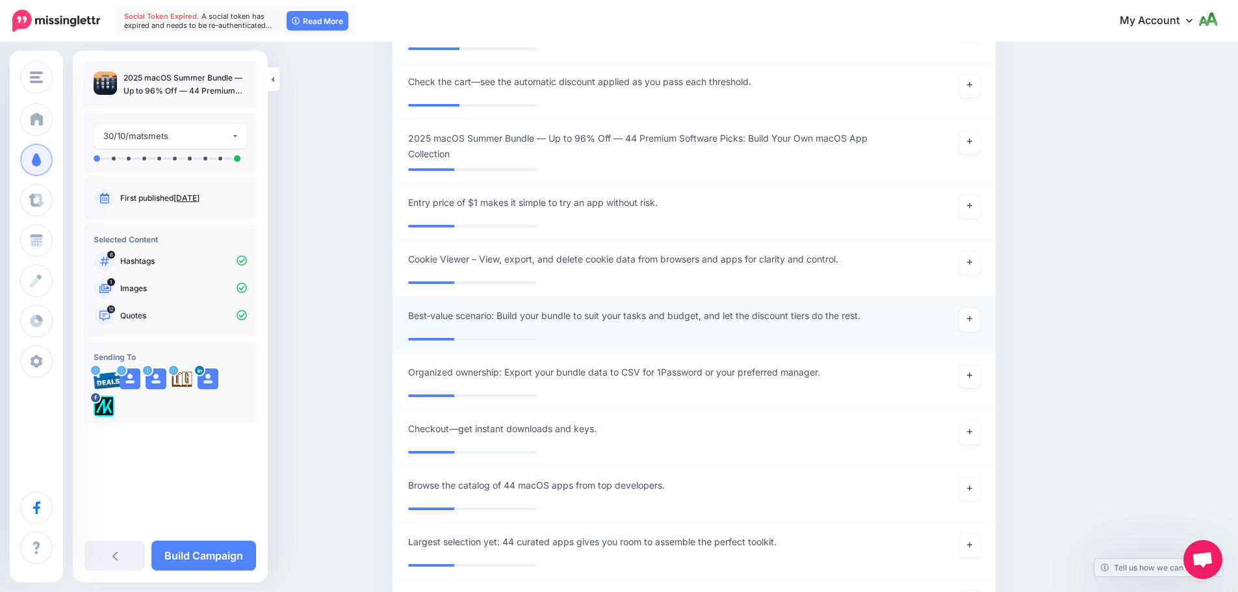
scroll to position [2202, 0]
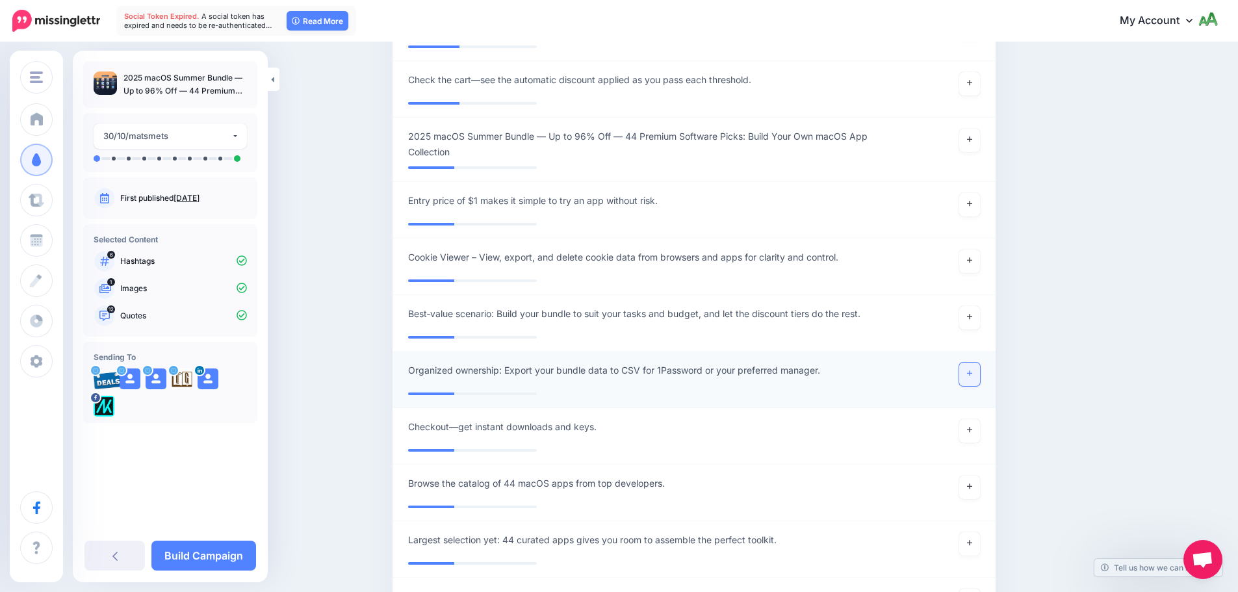
click at [972, 374] on icon at bounding box center [969, 373] width 5 height 7
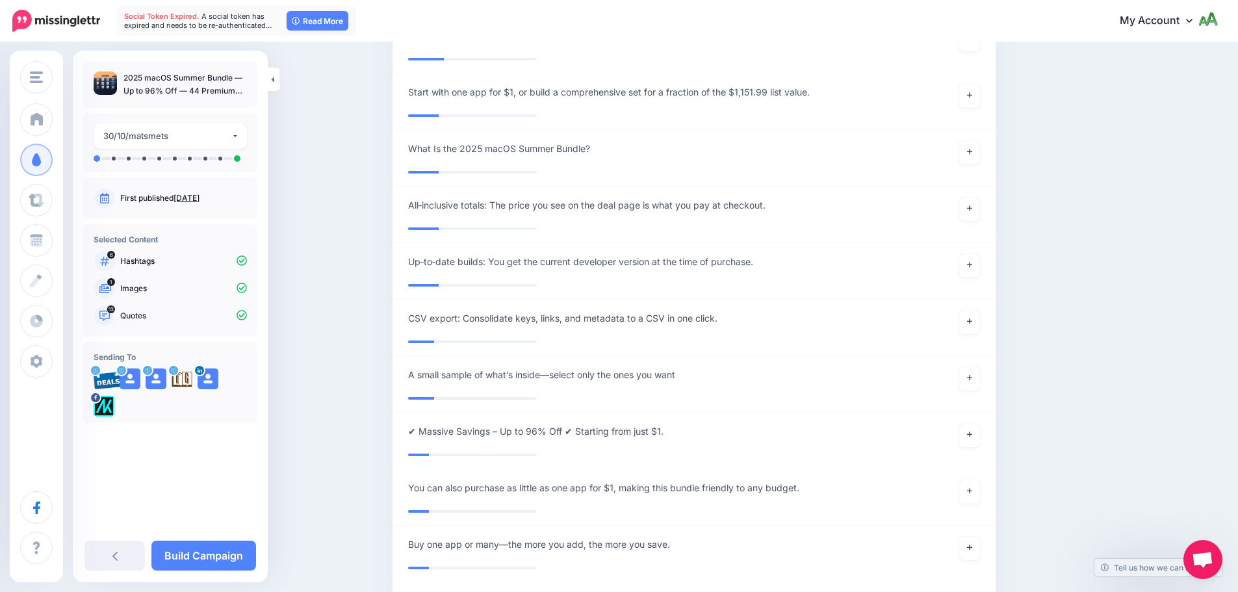
scroll to position [3567, 0]
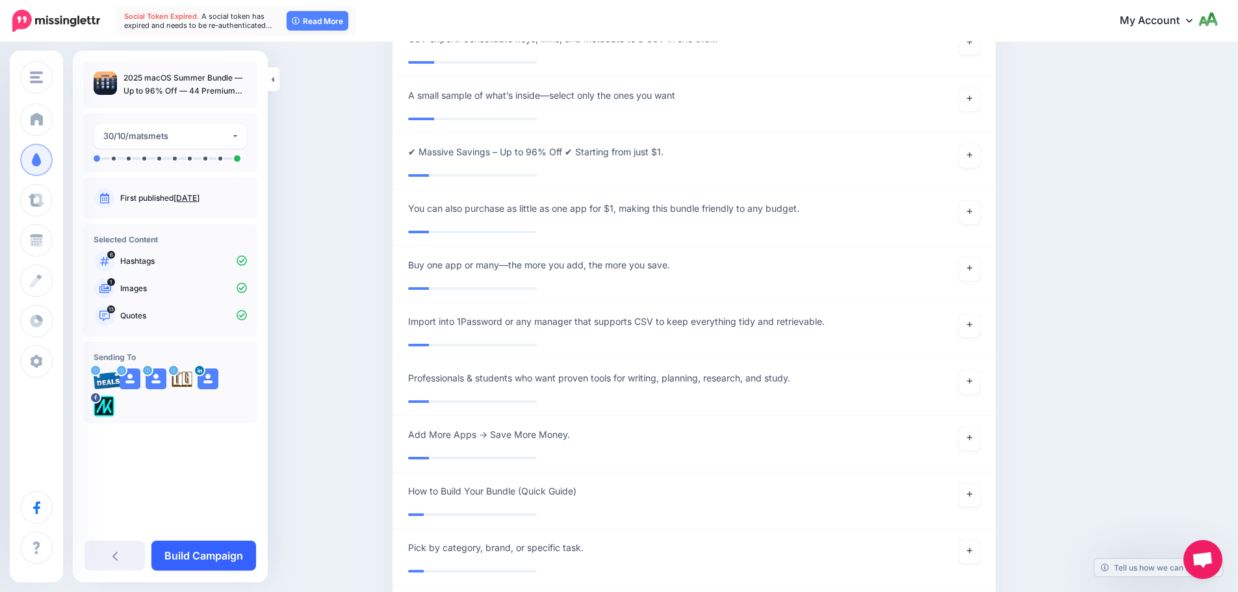
click at [196, 565] on link "Build Campaign" at bounding box center [203, 556] width 105 height 30
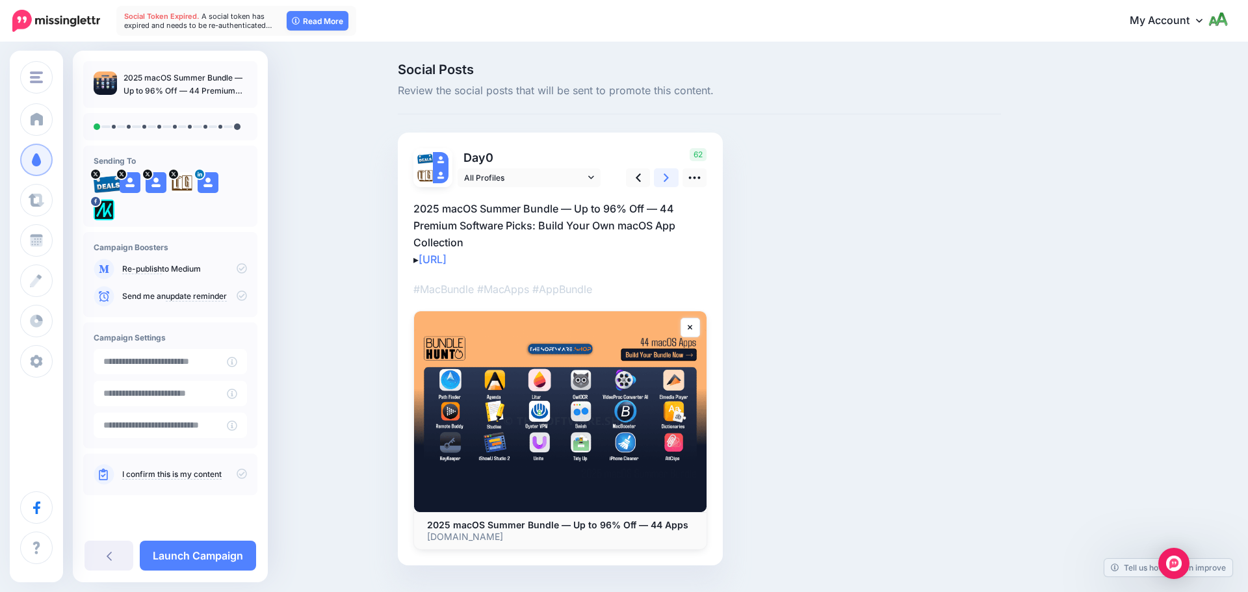
click at [673, 178] on link at bounding box center [666, 177] width 25 height 19
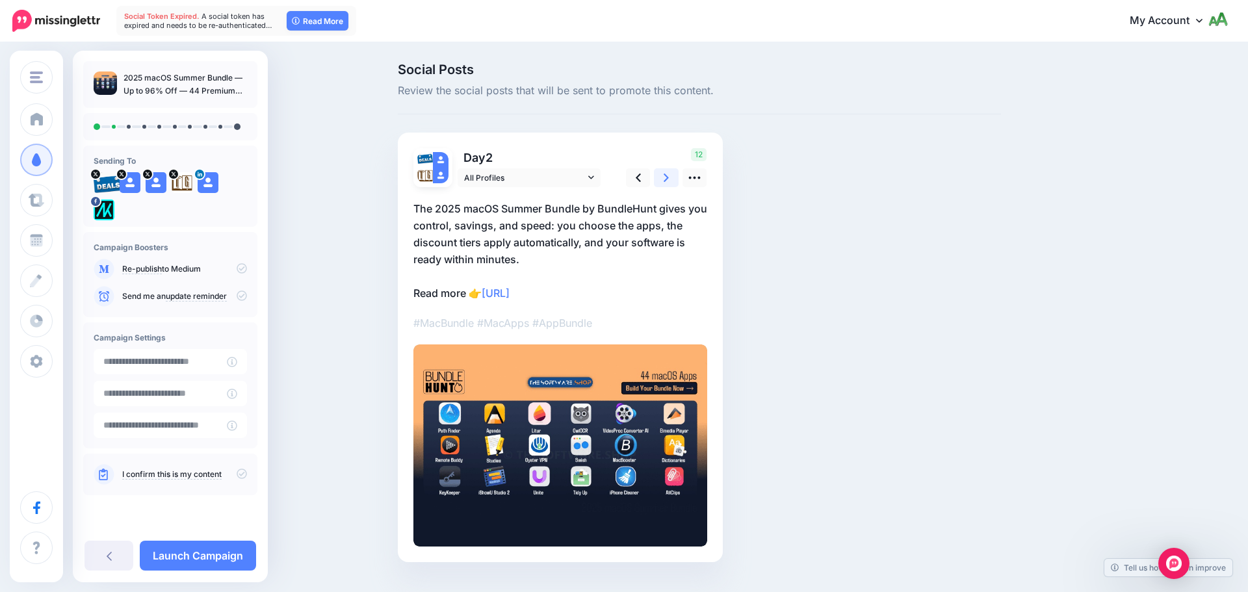
click at [672, 178] on link at bounding box center [666, 177] width 25 height 19
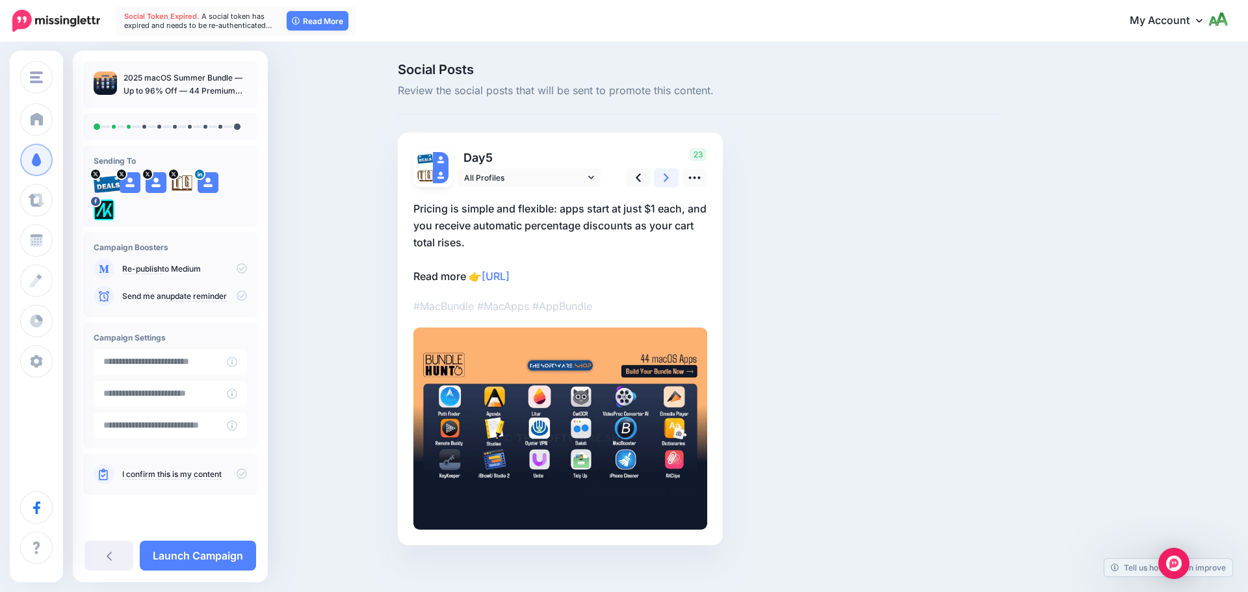
click at [672, 178] on link at bounding box center [666, 177] width 25 height 19
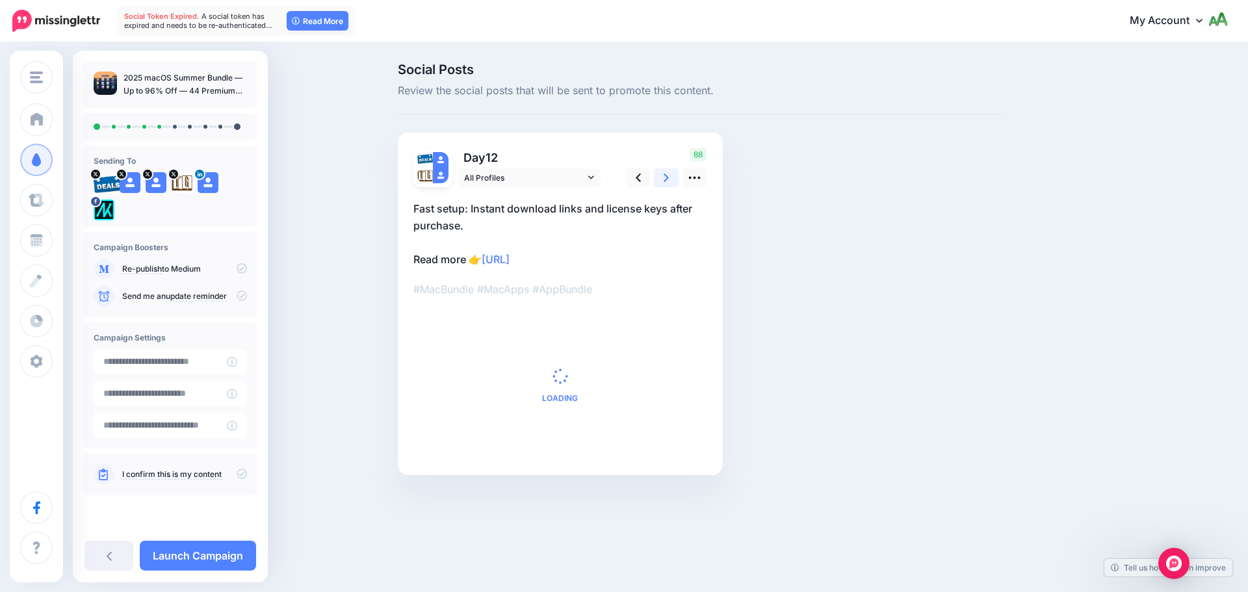
click at [672, 178] on link at bounding box center [666, 177] width 25 height 19
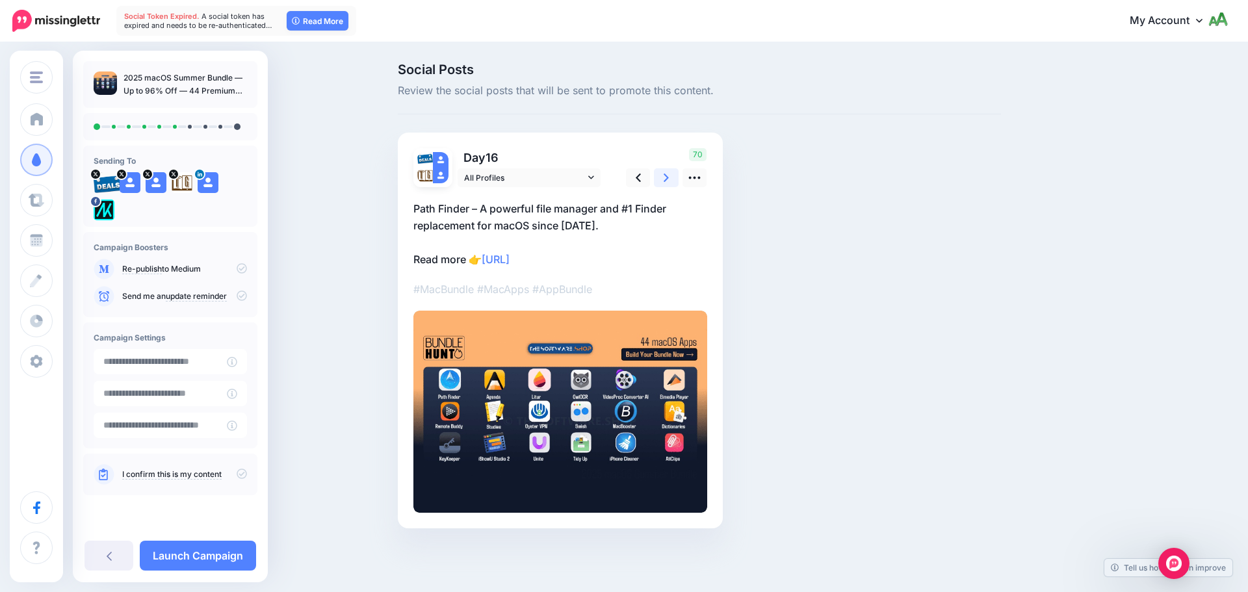
click at [672, 178] on link at bounding box center [666, 177] width 25 height 19
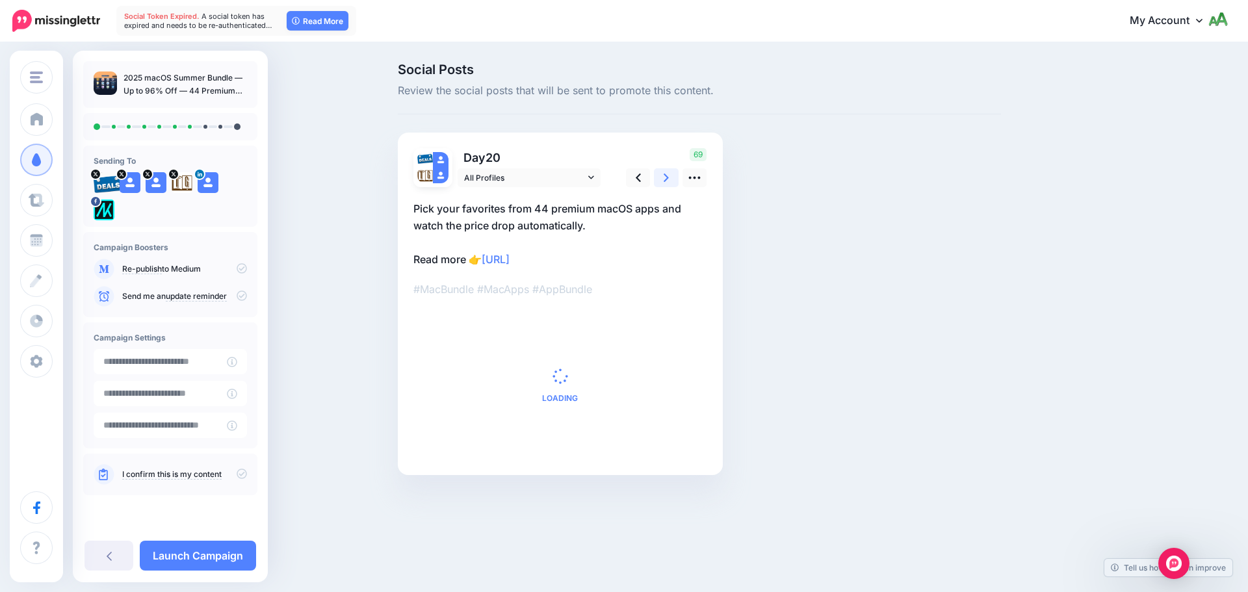
click at [672, 177] on link at bounding box center [666, 177] width 25 height 19
click at [672, 175] on link at bounding box center [666, 177] width 25 height 19
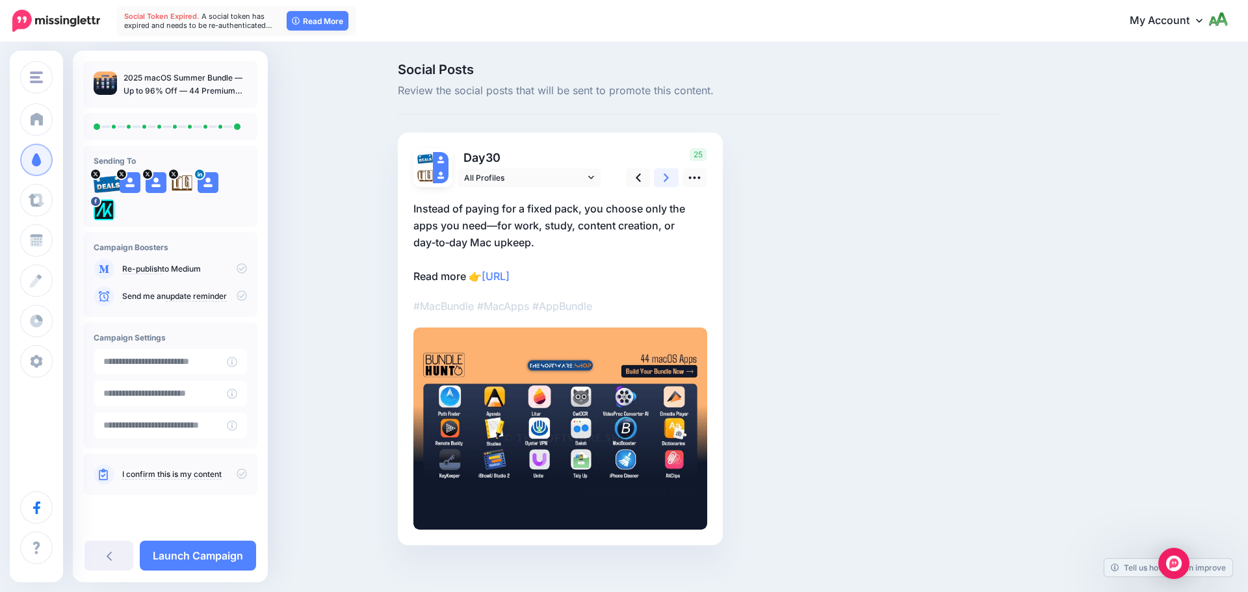
click at [672, 175] on link at bounding box center [666, 177] width 25 height 19
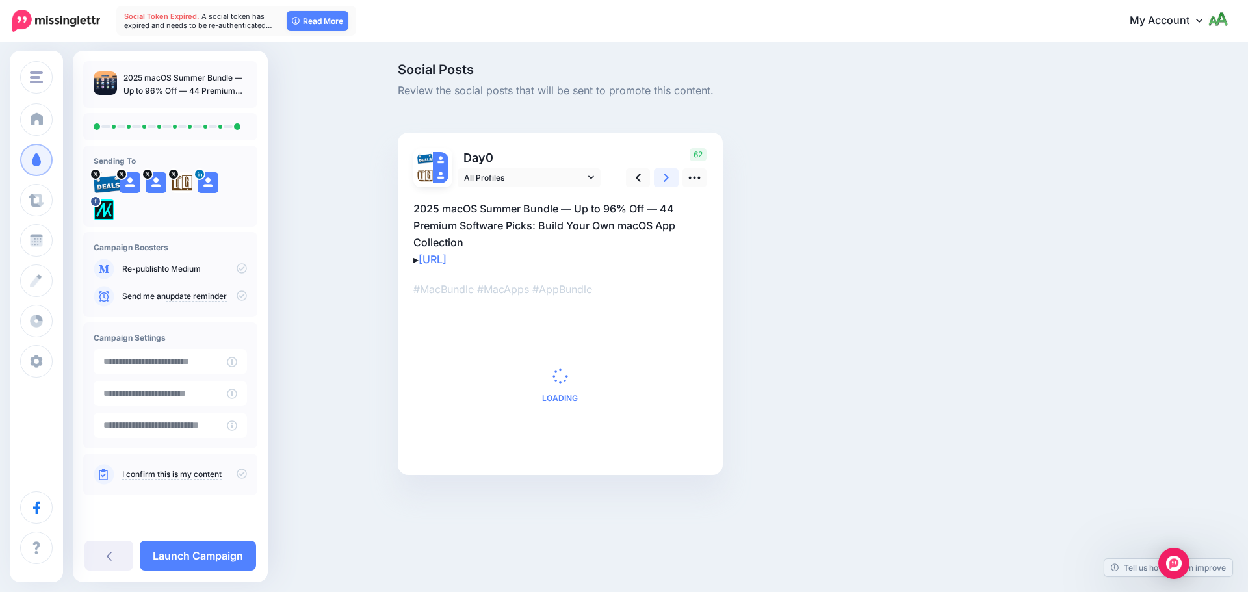
click at [672, 175] on link at bounding box center [666, 177] width 25 height 19
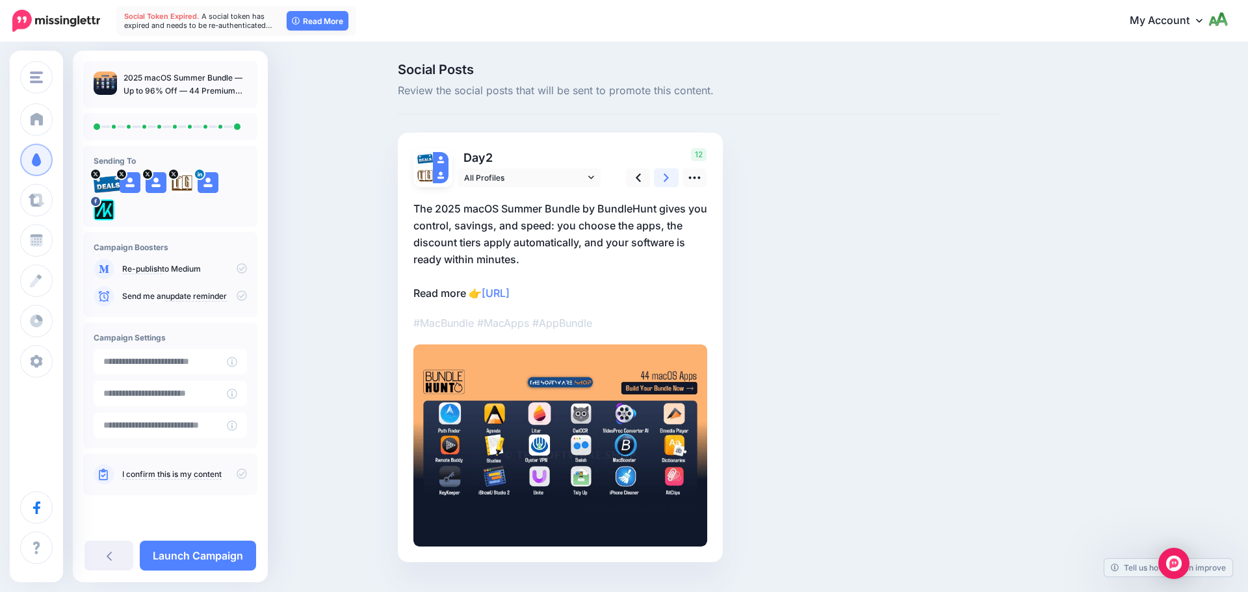
click at [672, 175] on link at bounding box center [666, 177] width 25 height 19
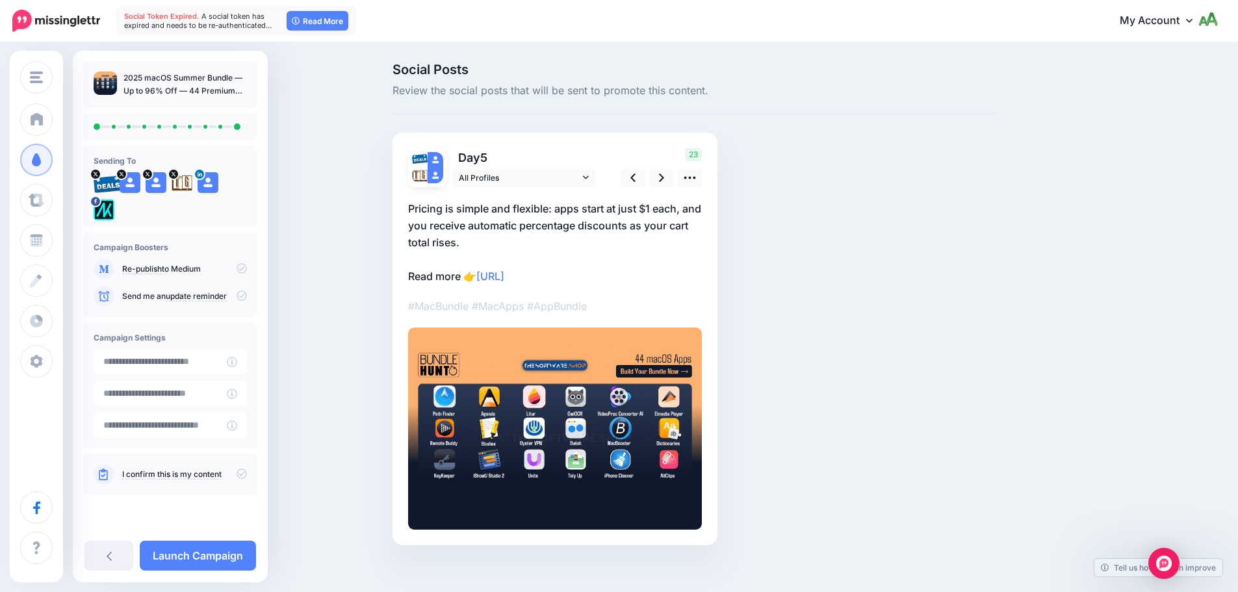
click at [246, 470] on icon at bounding box center [242, 474] width 10 height 10
click at [242, 295] on icon at bounding box center [242, 296] width 10 height 10
click at [209, 557] on link "Launch Campaign" at bounding box center [198, 556] width 116 height 30
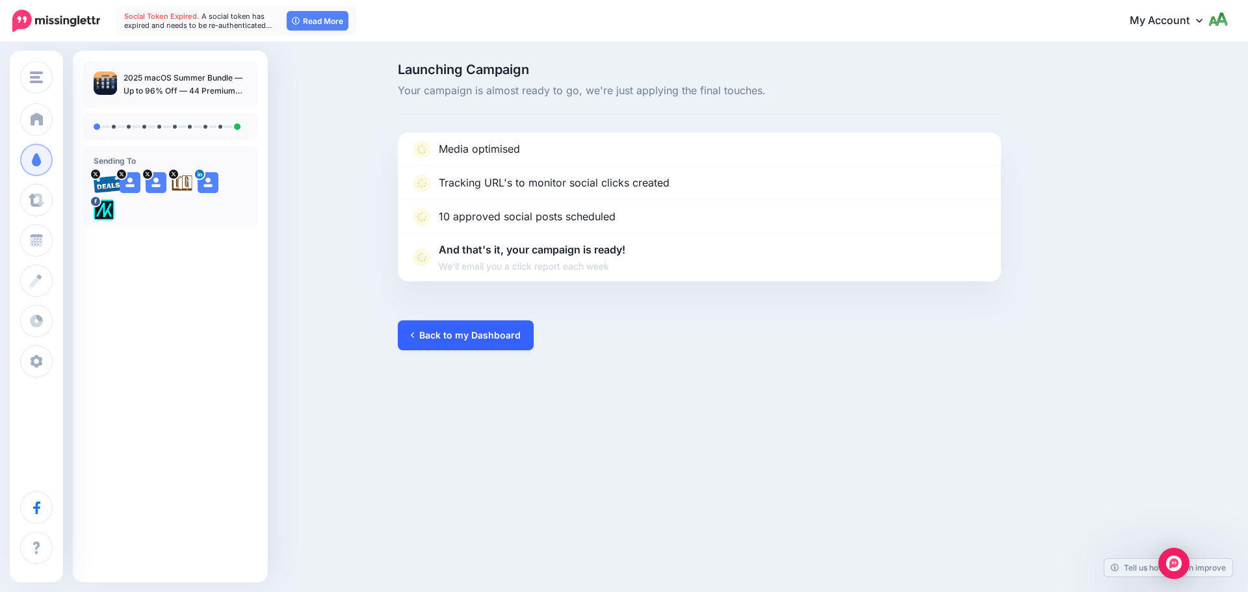
click at [484, 345] on link "Back to my Dashboard" at bounding box center [466, 335] width 136 height 30
